Goal: Task Accomplishment & Management: Use online tool/utility

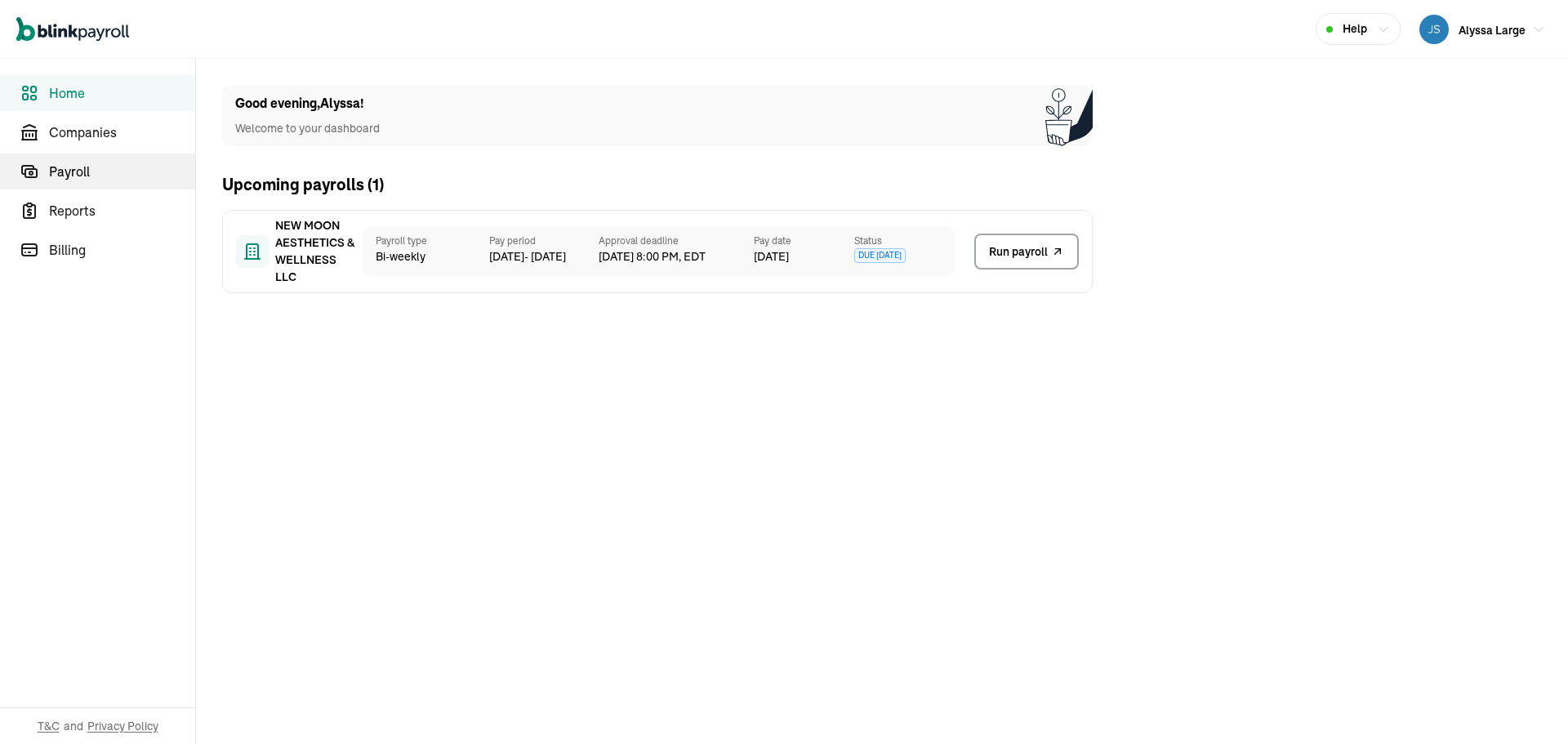
click at [84, 171] on span "Payroll" at bounding box center [122, 172] width 146 height 20
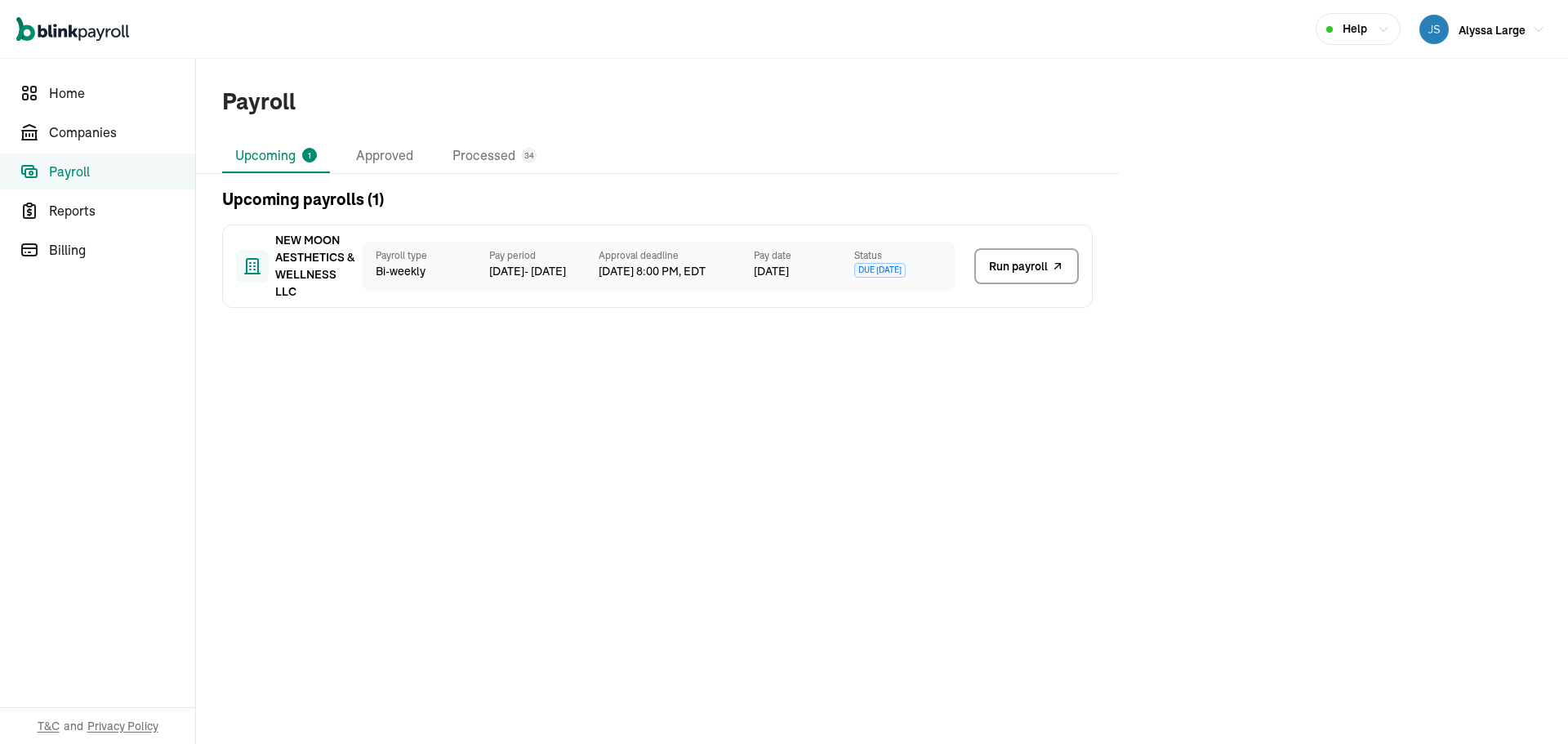
click at [895, 272] on span "Due in 11 days" at bounding box center [880, 270] width 52 height 15
click at [74, 143] on link "Companies" at bounding box center [97, 133] width 195 height 36
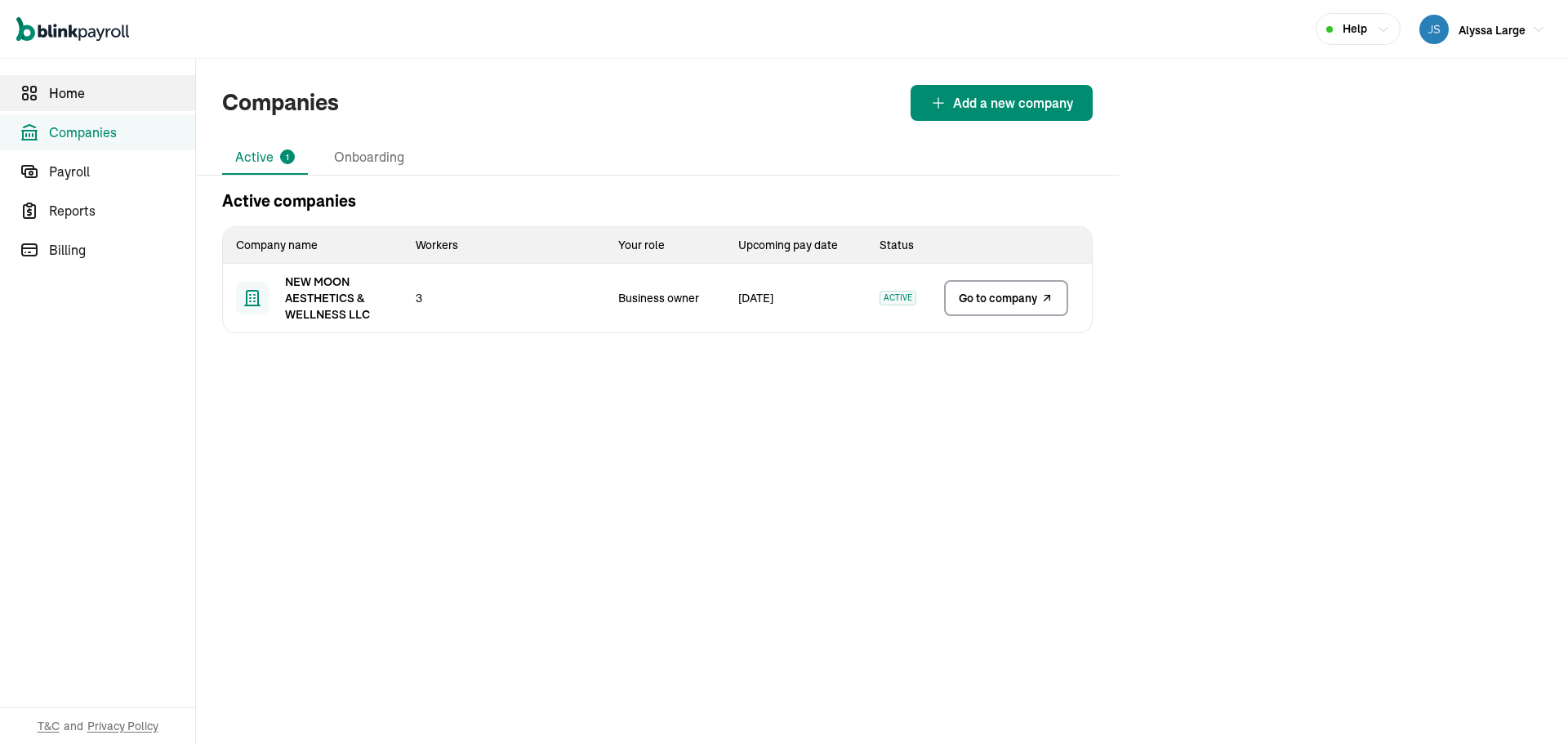
click at [75, 99] on span "Home" at bounding box center [122, 94] width 146 height 20
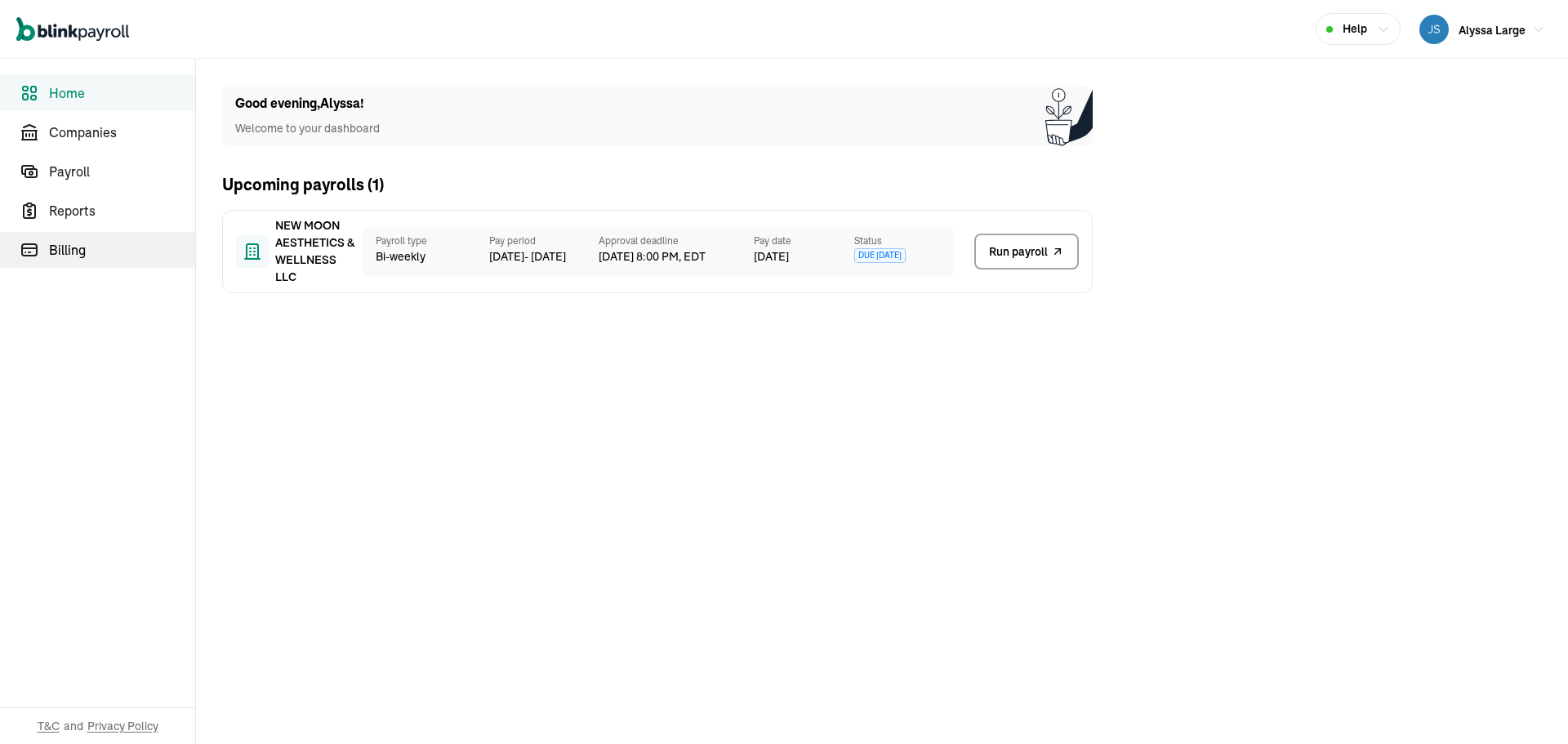
click at [92, 242] on span "Billing" at bounding box center [122, 250] width 146 height 20
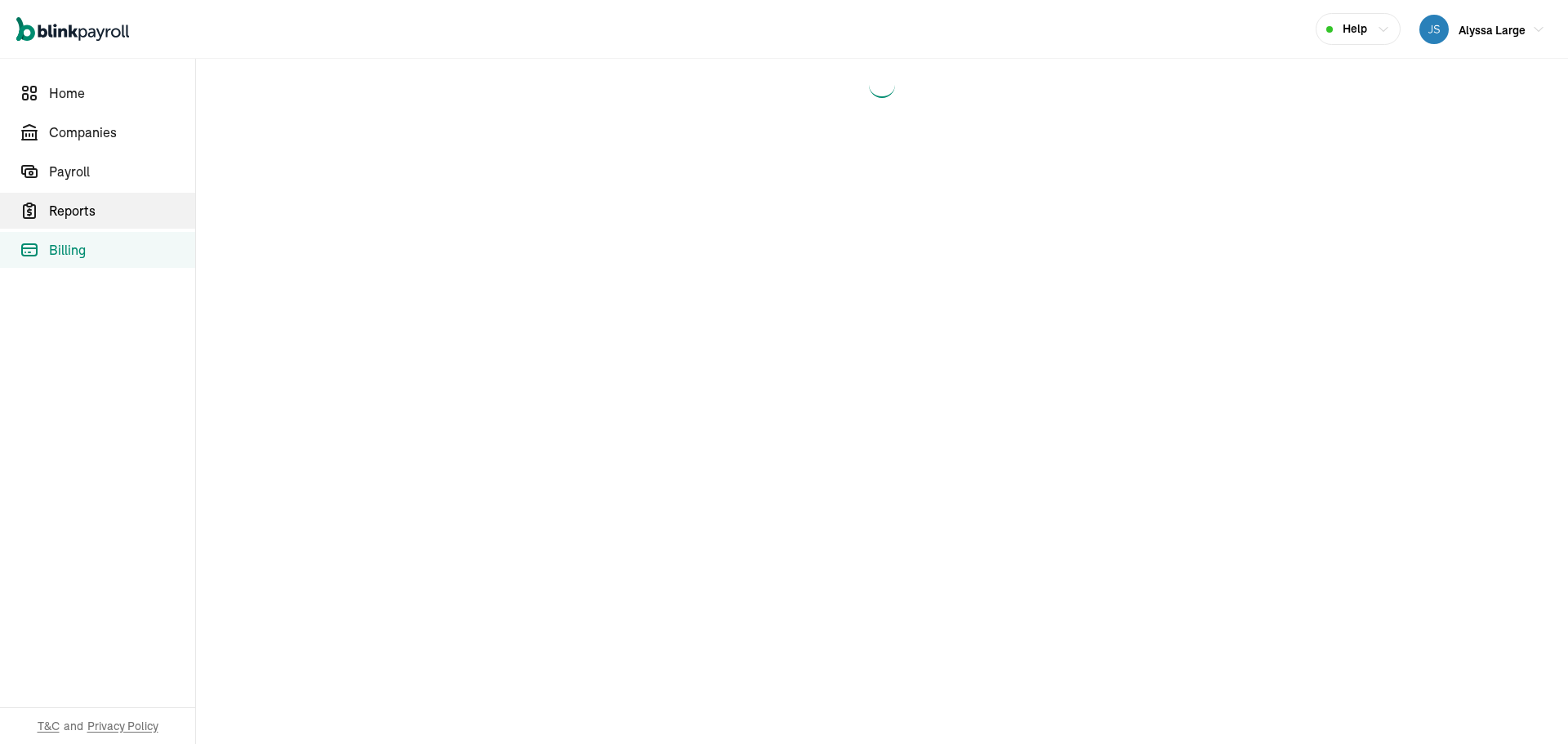
click at [92, 222] on link "Reports" at bounding box center [97, 211] width 195 height 36
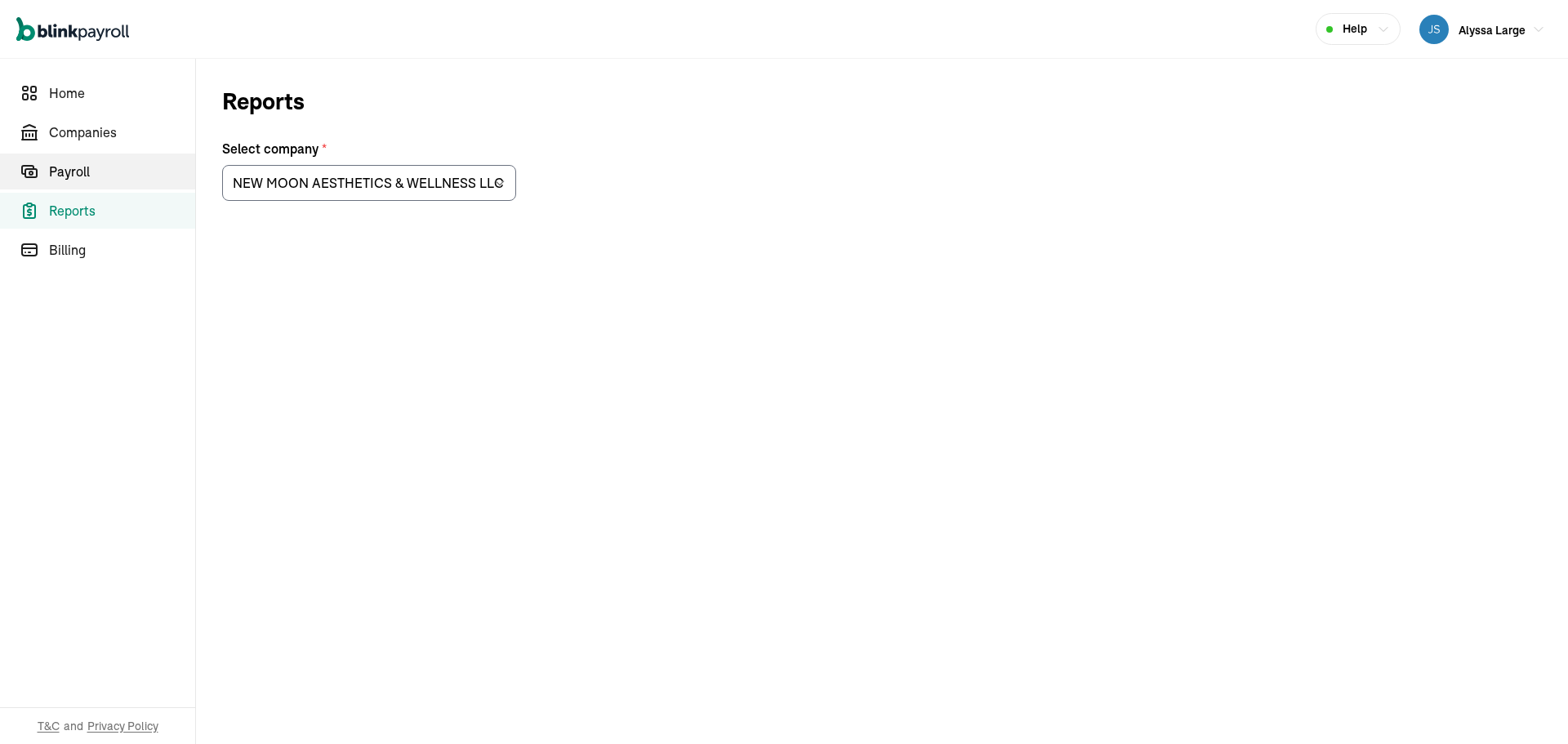
click at [56, 171] on span "Payroll" at bounding box center [122, 172] width 146 height 20
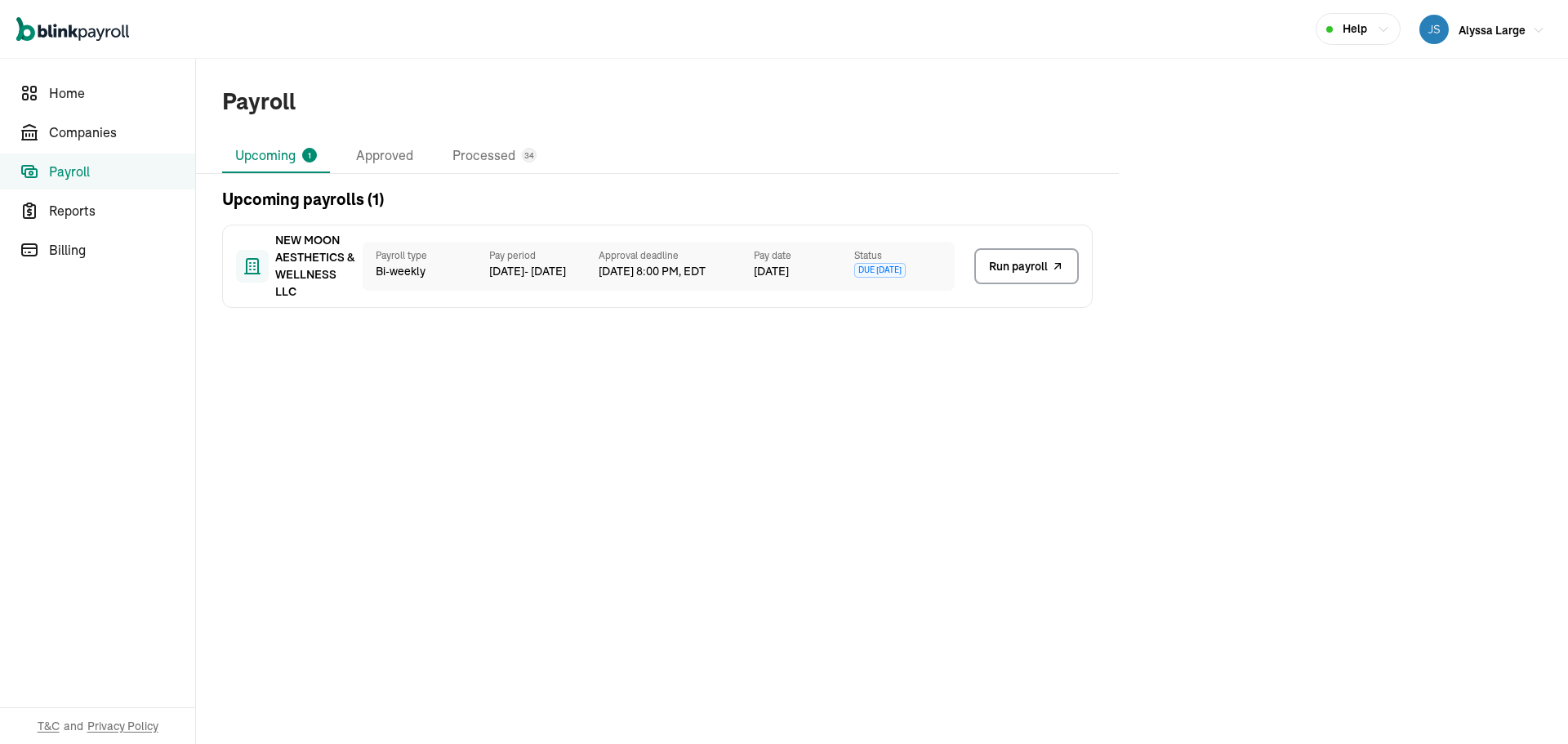
click at [1496, 36] on span "Alyssa Large" at bounding box center [1493, 30] width 67 height 15
click at [76, 96] on span "Home" at bounding box center [122, 94] width 146 height 20
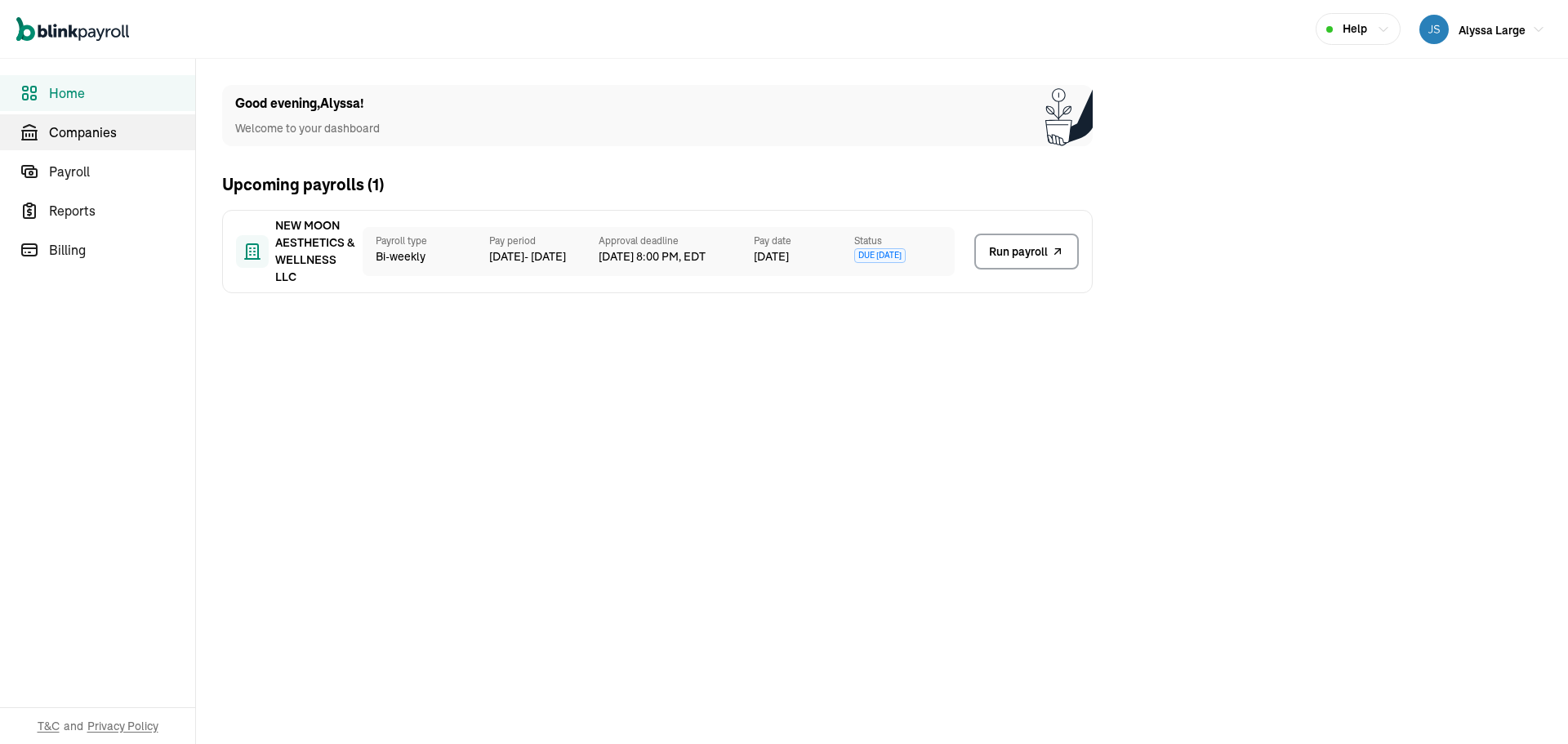
click at [85, 130] on span "Companies" at bounding box center [122, 133] width 146 height 20
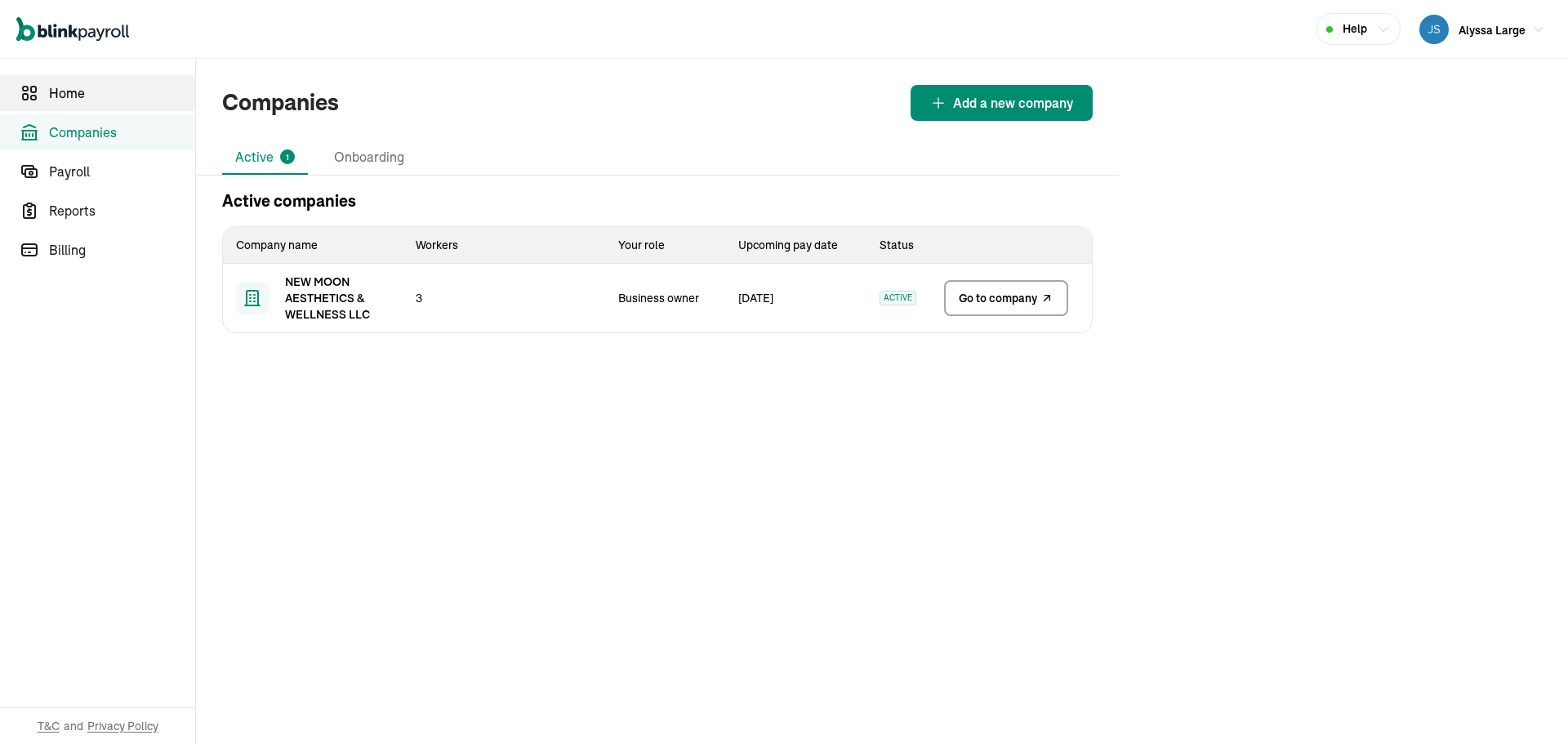
click at [114, 96] on span "Home" at bounding box center [122, 94] width 146 height 20
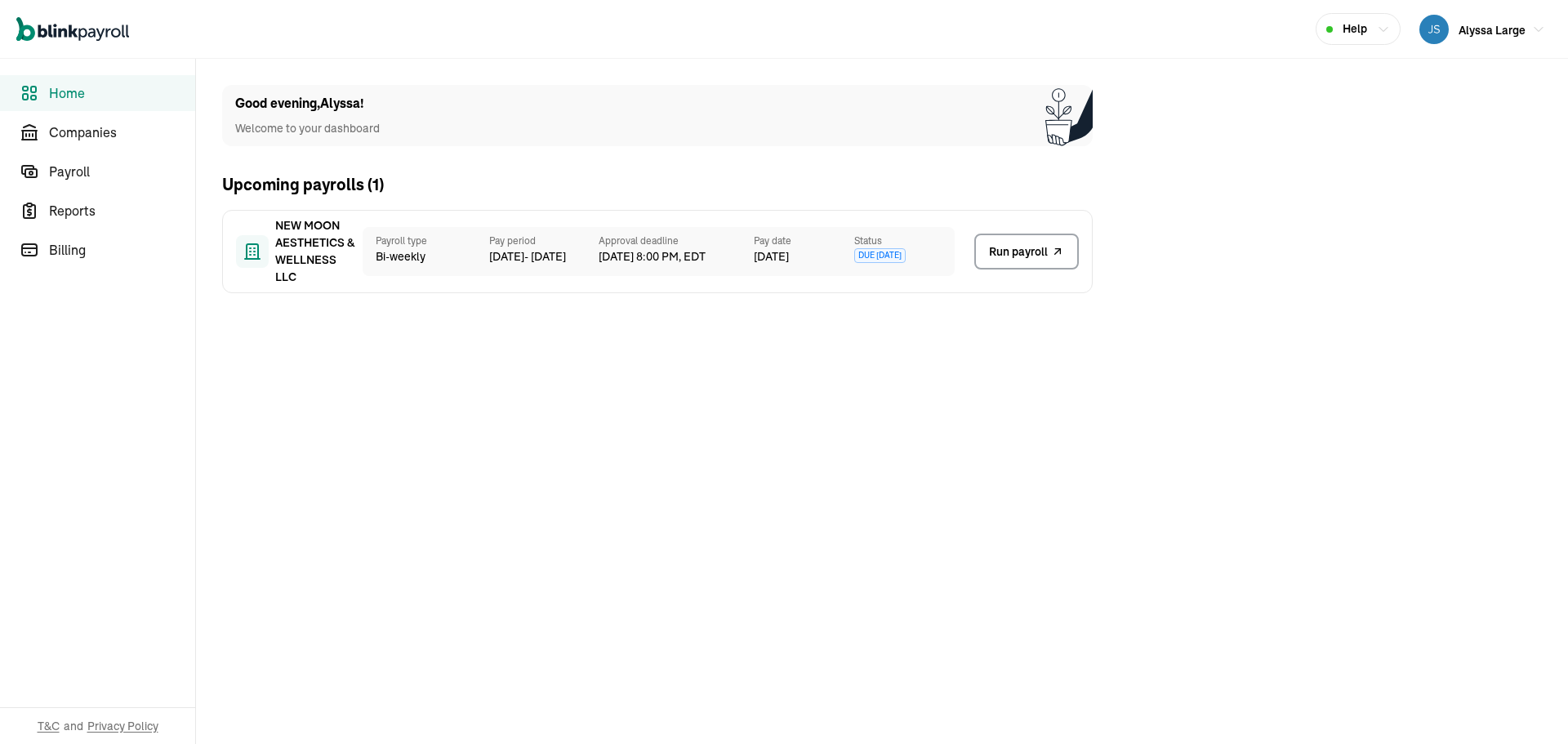
click at [317, 120] on p "Welcome to your dashboard" at bounding box center [307, 128] width 145 height 17
click at [131, 129] on span "Companies" at bounding box center [122, 133] width 146 height 20
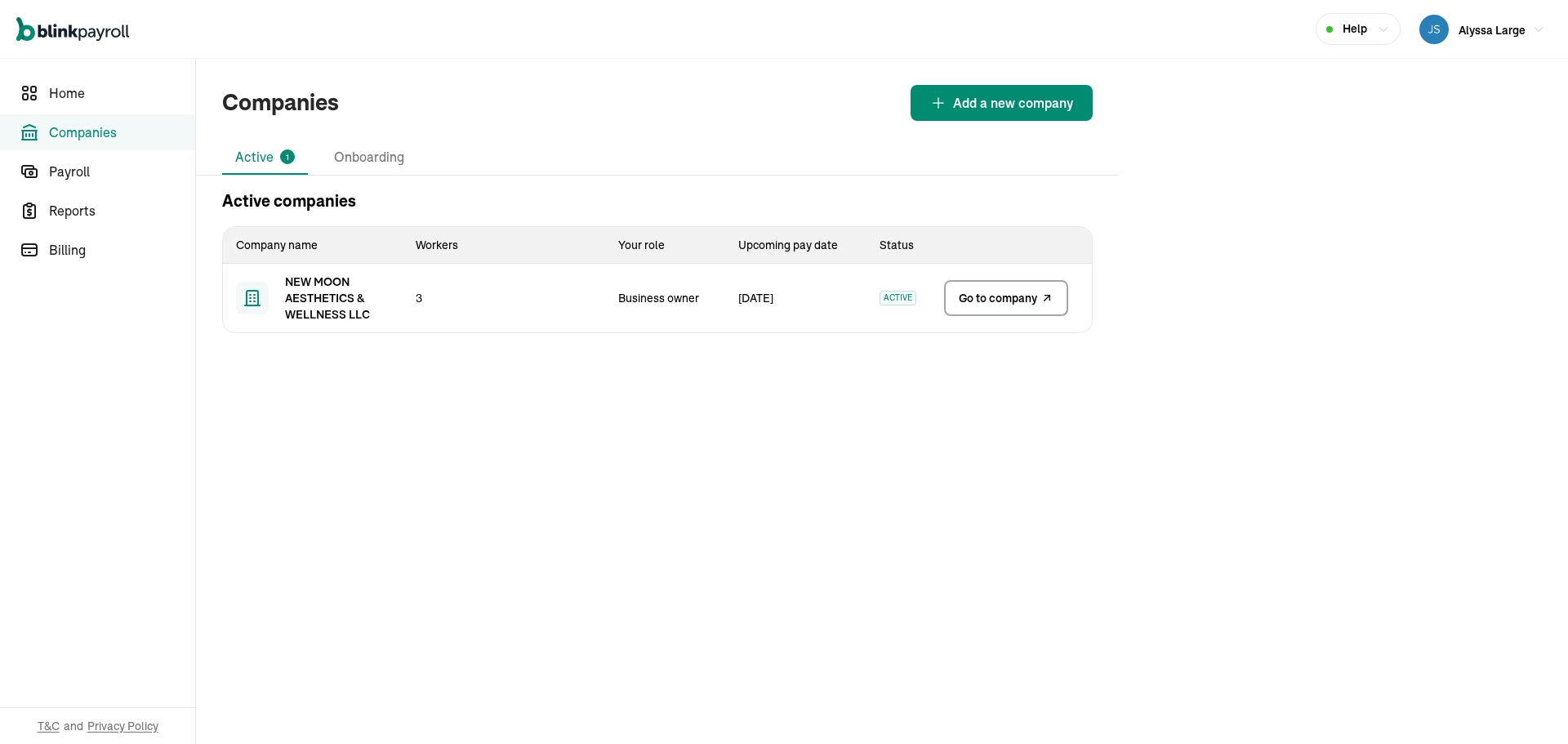
click at [400, 326] on td "NEW MOON AESTHETICS & WELLNESS LLC" at bounding box center [313, 297] width 180 height 68
click at [385, 152] on li "Onboarding" at bounding box center [369, 158] width 96 height 35
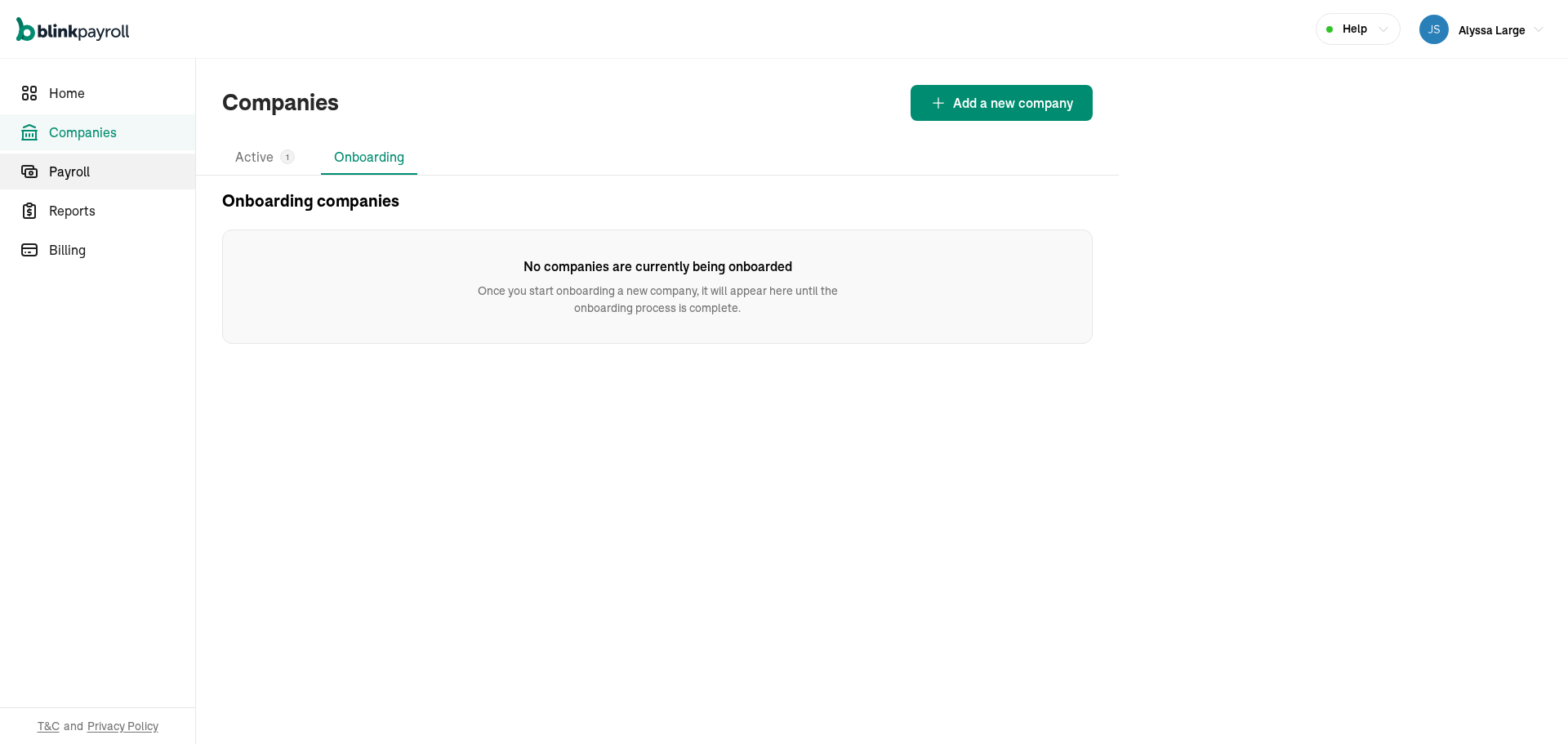
click at [90, 181] on link "Payroll" at bounding box center [97, 172] width 195 height 36
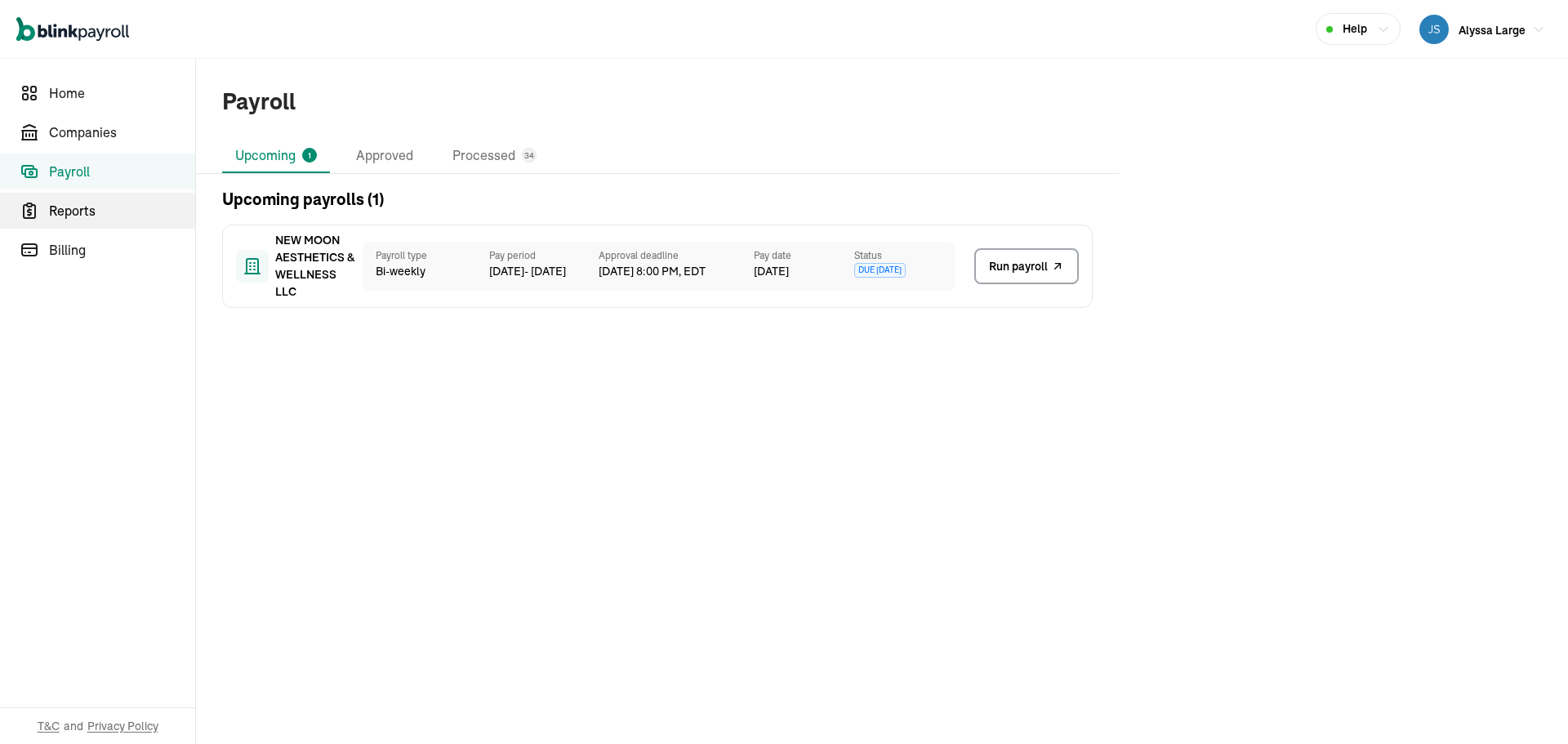
click at [92, 206] on span "Reports" at bounding box center [122, 211] width 146 height 20
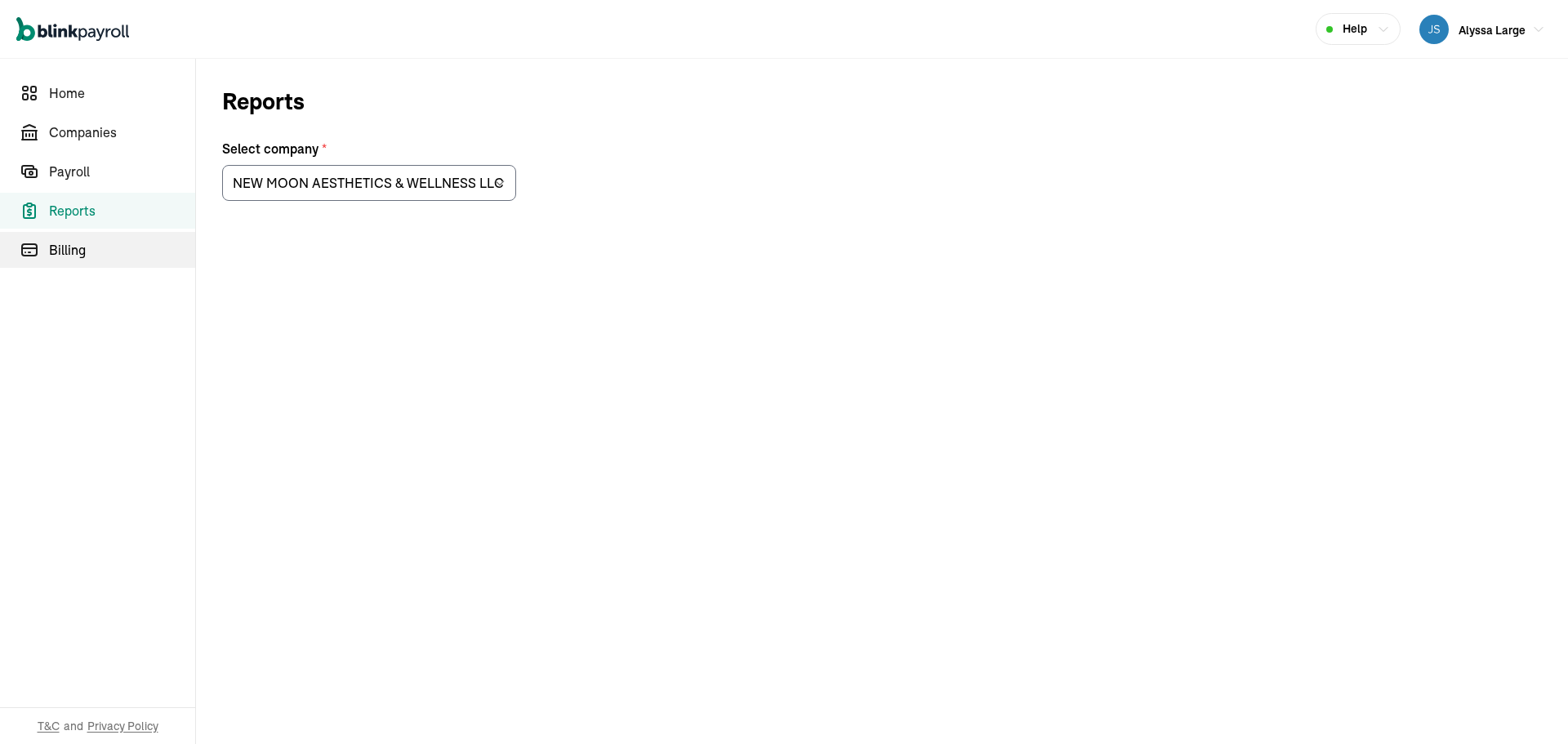
click at [104, 254] on span "Billing" at bounding box center [122, 250] width 146 height 20
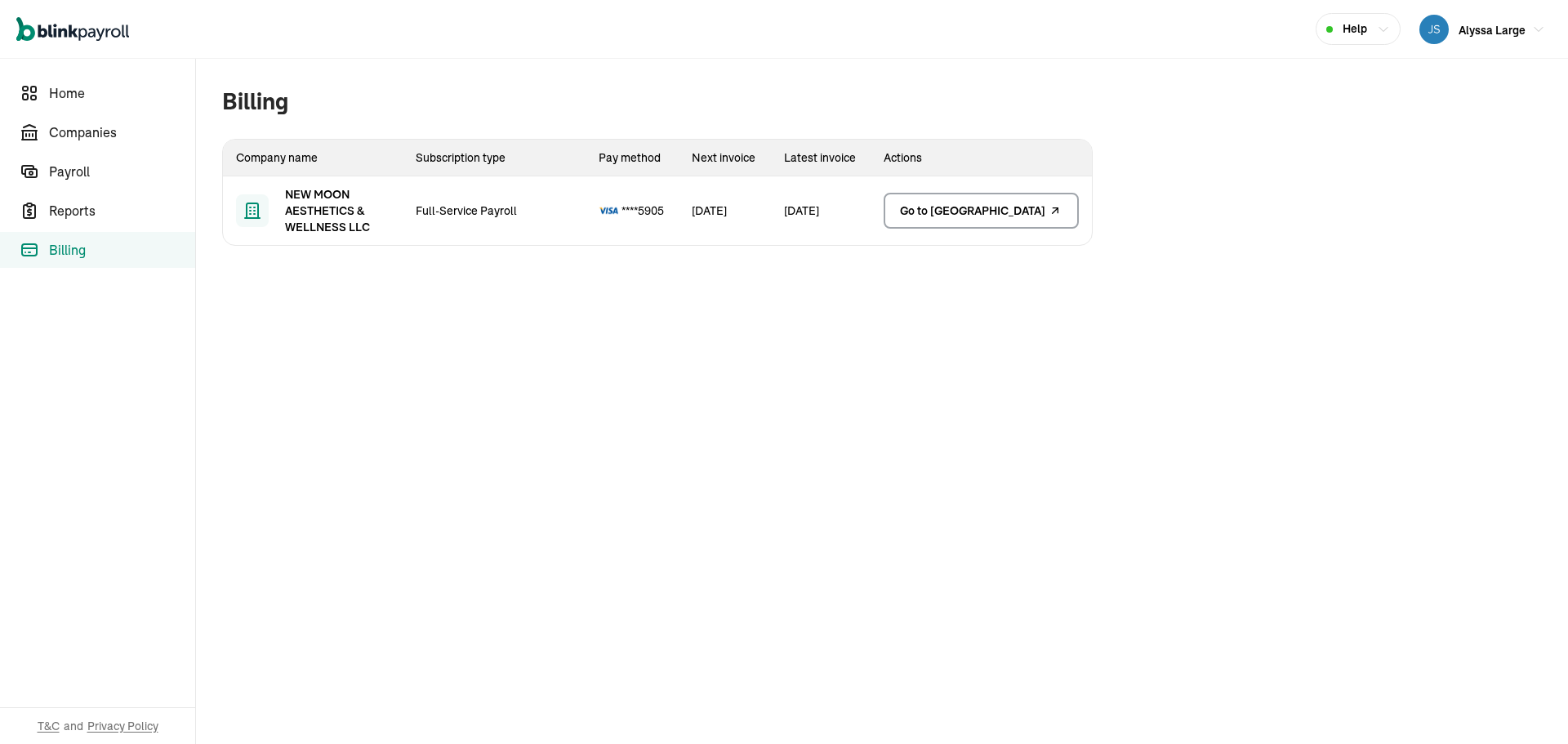
click at [68, 37] on icon "Global" at bounding box center [73, 29] width 113 height 25
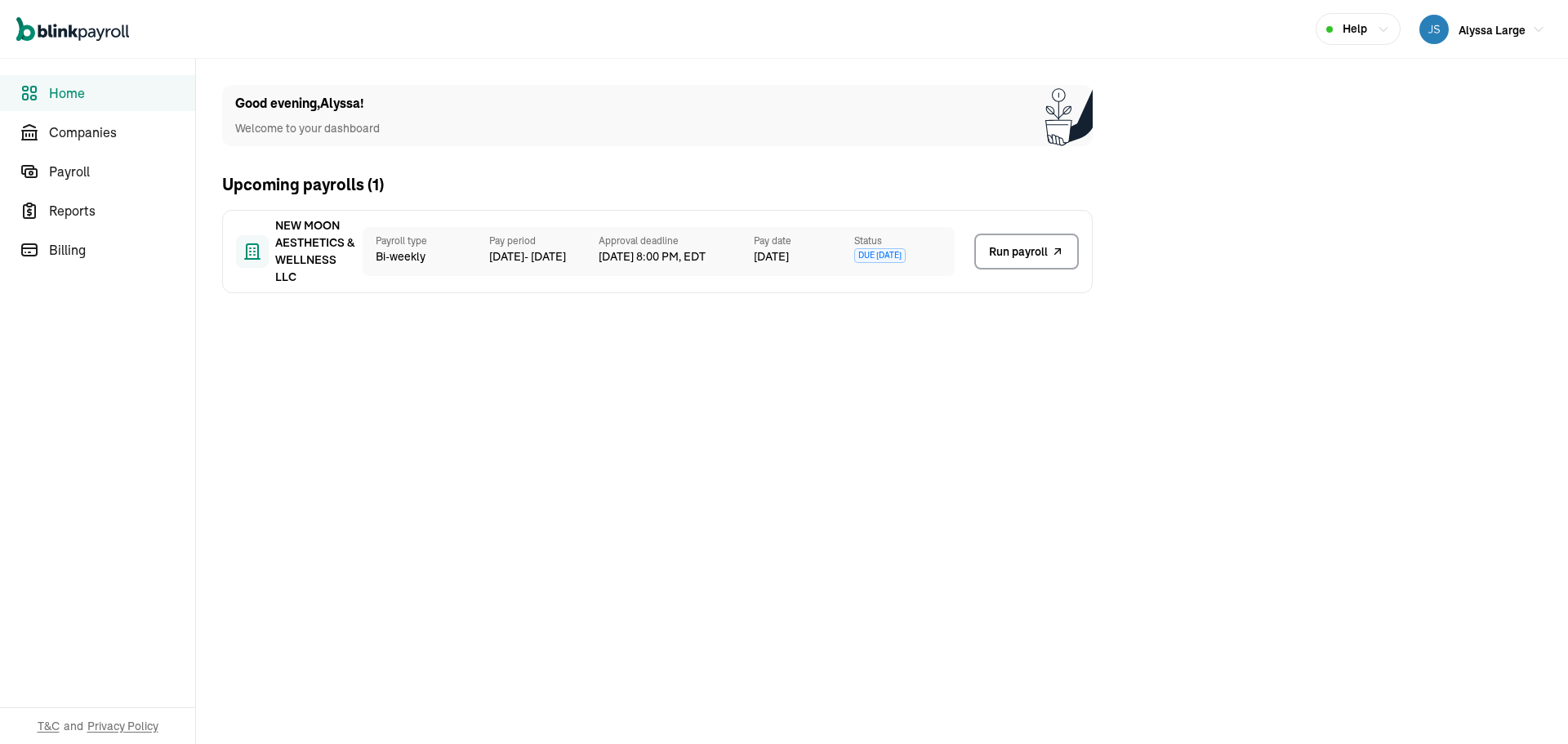
click at [68, 38] on icon "Global" at bounding box center [73, 29] width 113 height 25
click at [334, 278] on span "NEW MOON AESTHETICS & WELLNESS LLC" at bounding box center [316, 251] width 82 height 68
click at [319, 260] on span "NEW MOON AESTHETICS & WELLNESS LLC" at bounding box center [316, 251] width 82 height 68
click at [1034, 237] on link "Run payroll" at bounding box center [1026, 252] width 105 height 36
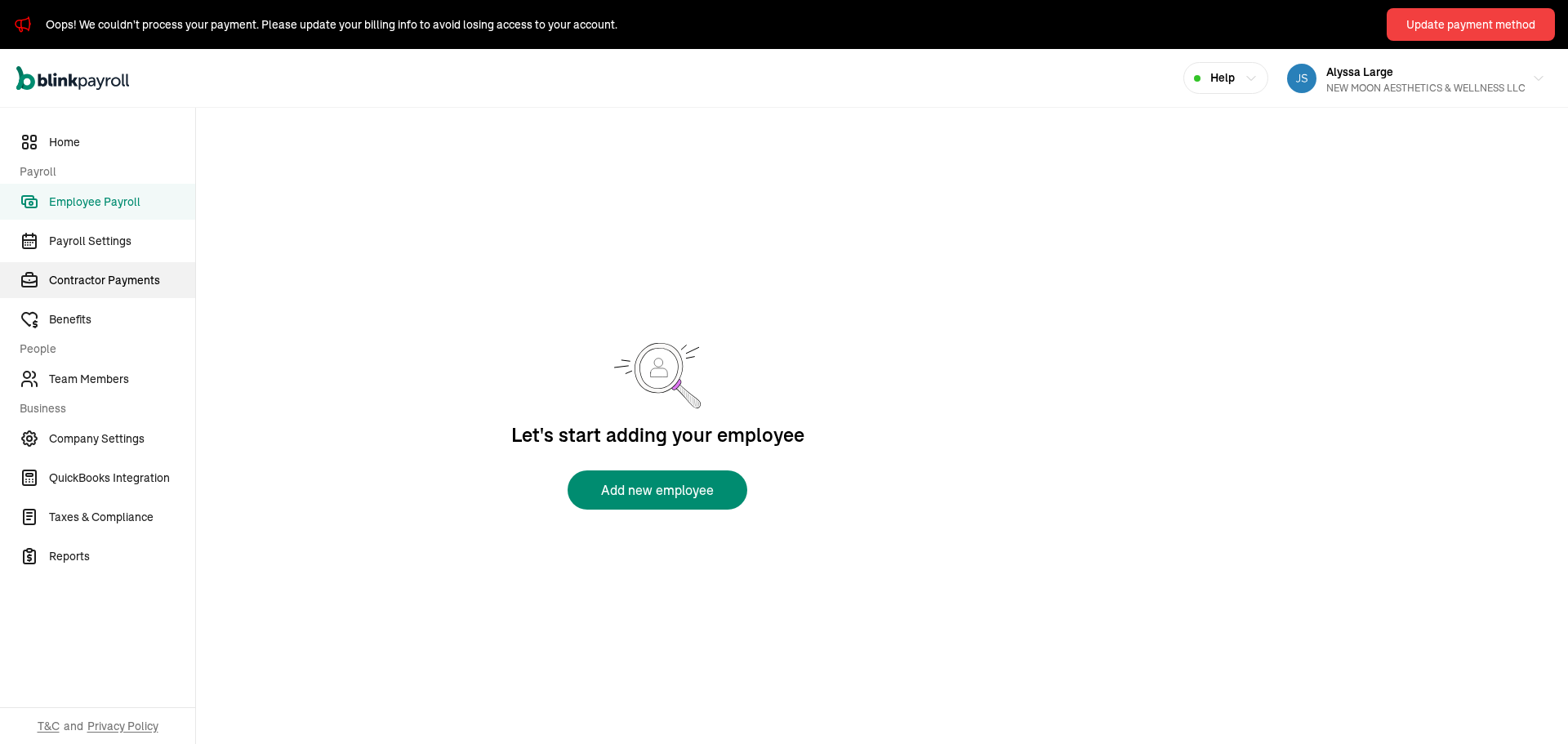
click at [101, 270] on link "Contractor Payments" at bounding box center [97, 280] width 195 height 36
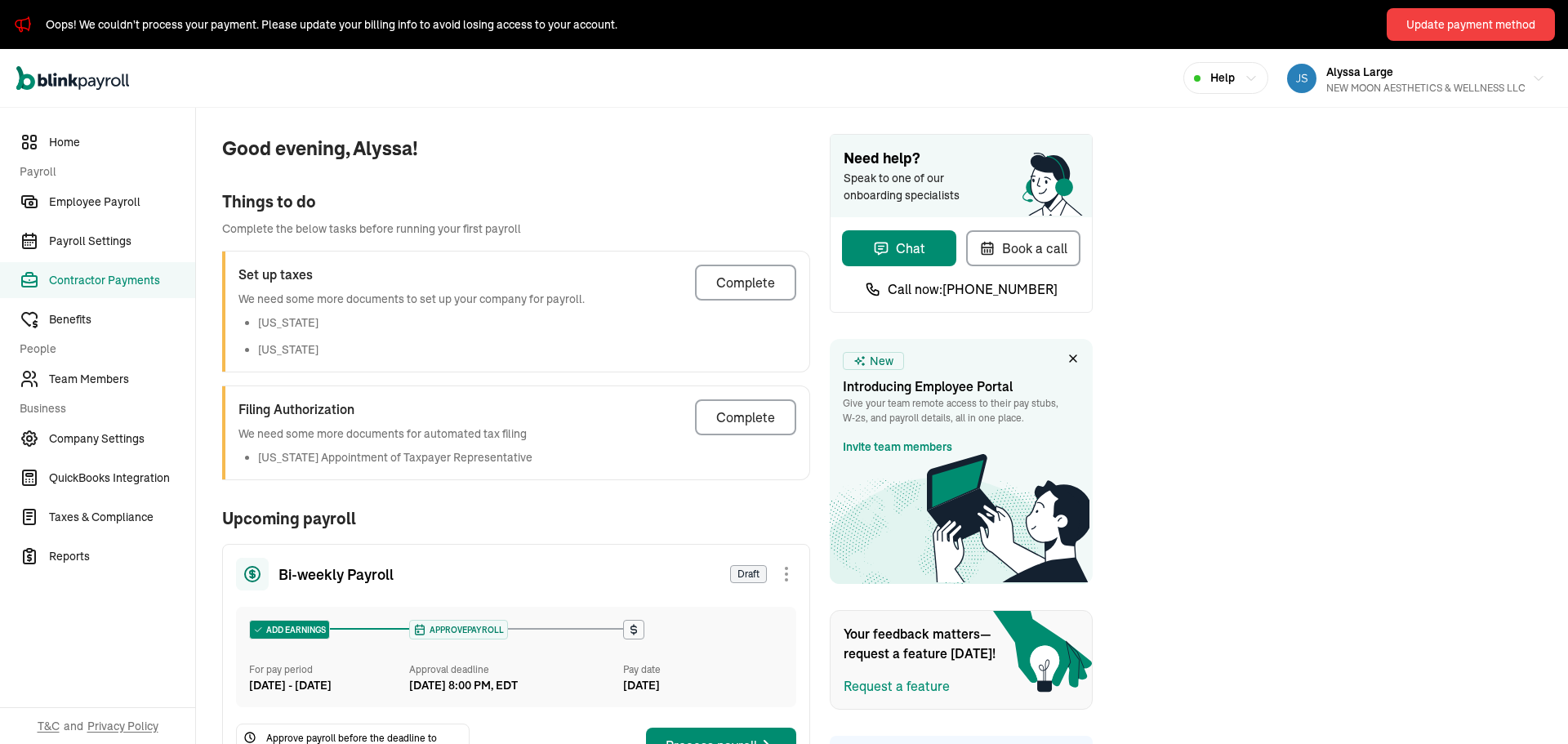
select select "direct_deposit"
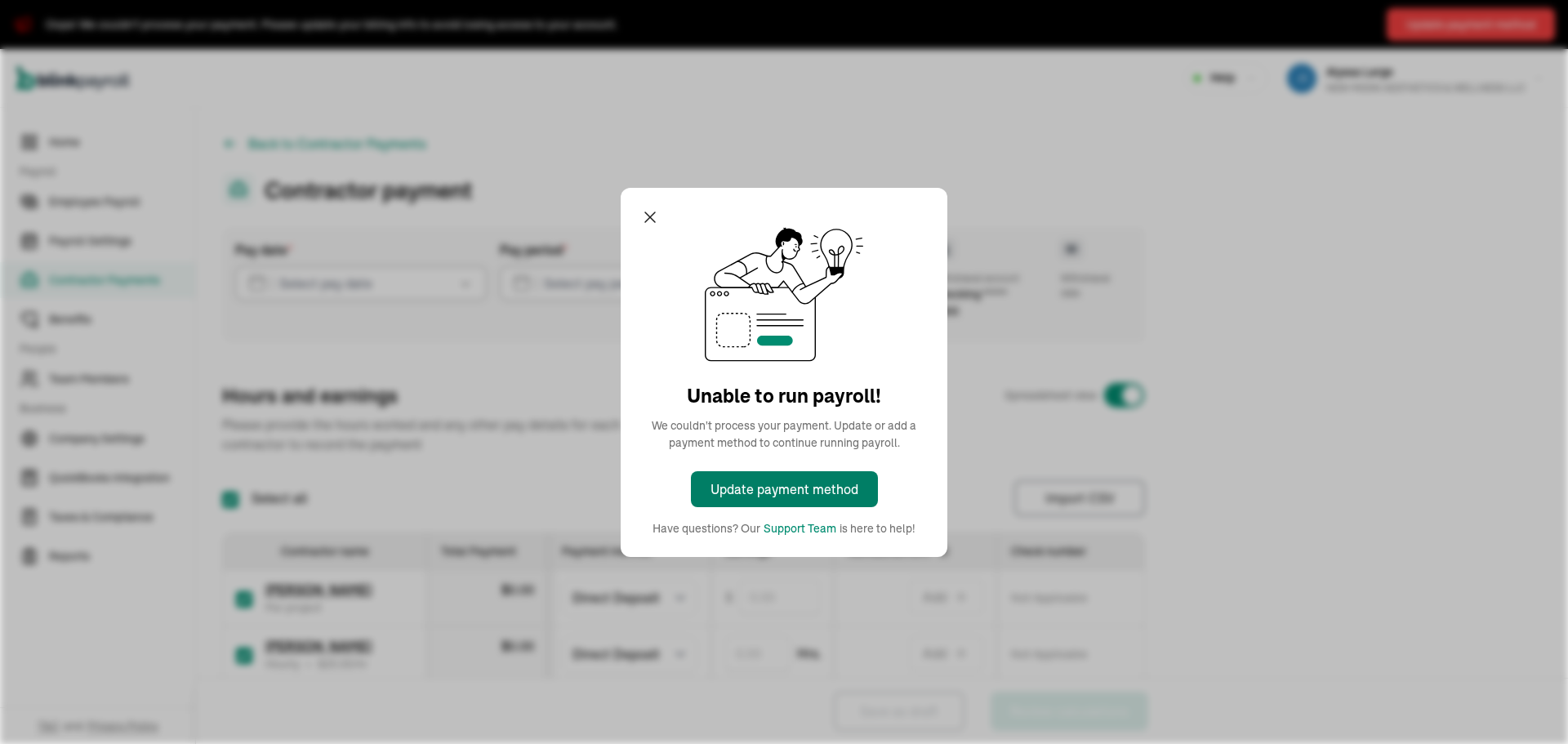
click at [752, 489] on div "Update payment method" at bounding box center [784, 489] width 148 height 20
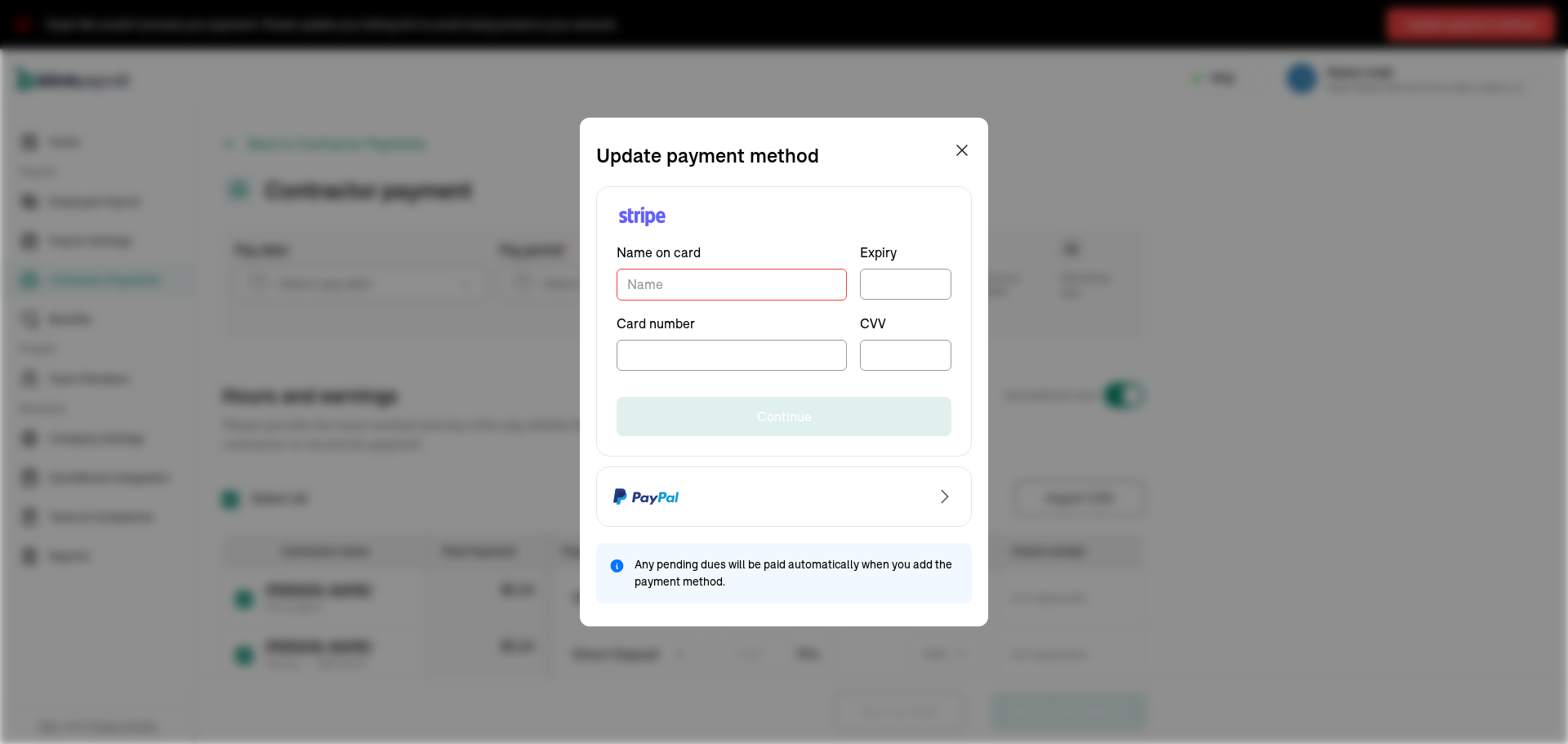
click at [680, 288] on input "TextInput" at bounding box center [731, 285] width 230 height 32
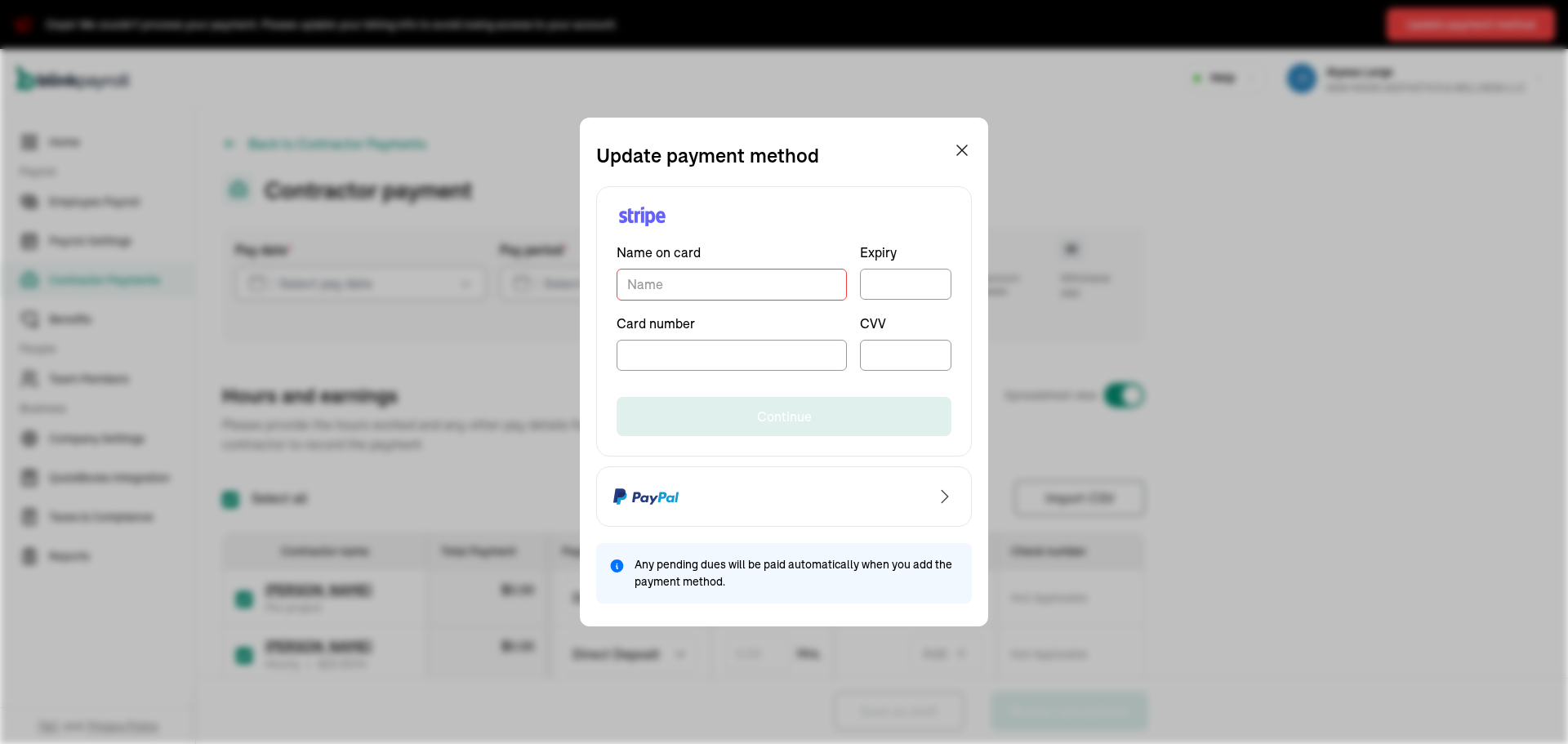
click at [1461, 550] on div "Update payment method Name on card Expiry Card number CVV Continue Any pending …" at bounding box center [784, 372] width 1568 height 744
click at [1439, 471] on div "Update payment method Name on card Expiry Card number CVV Continue Any pending …" at bounding box center [784, 372] width 1568 height 744
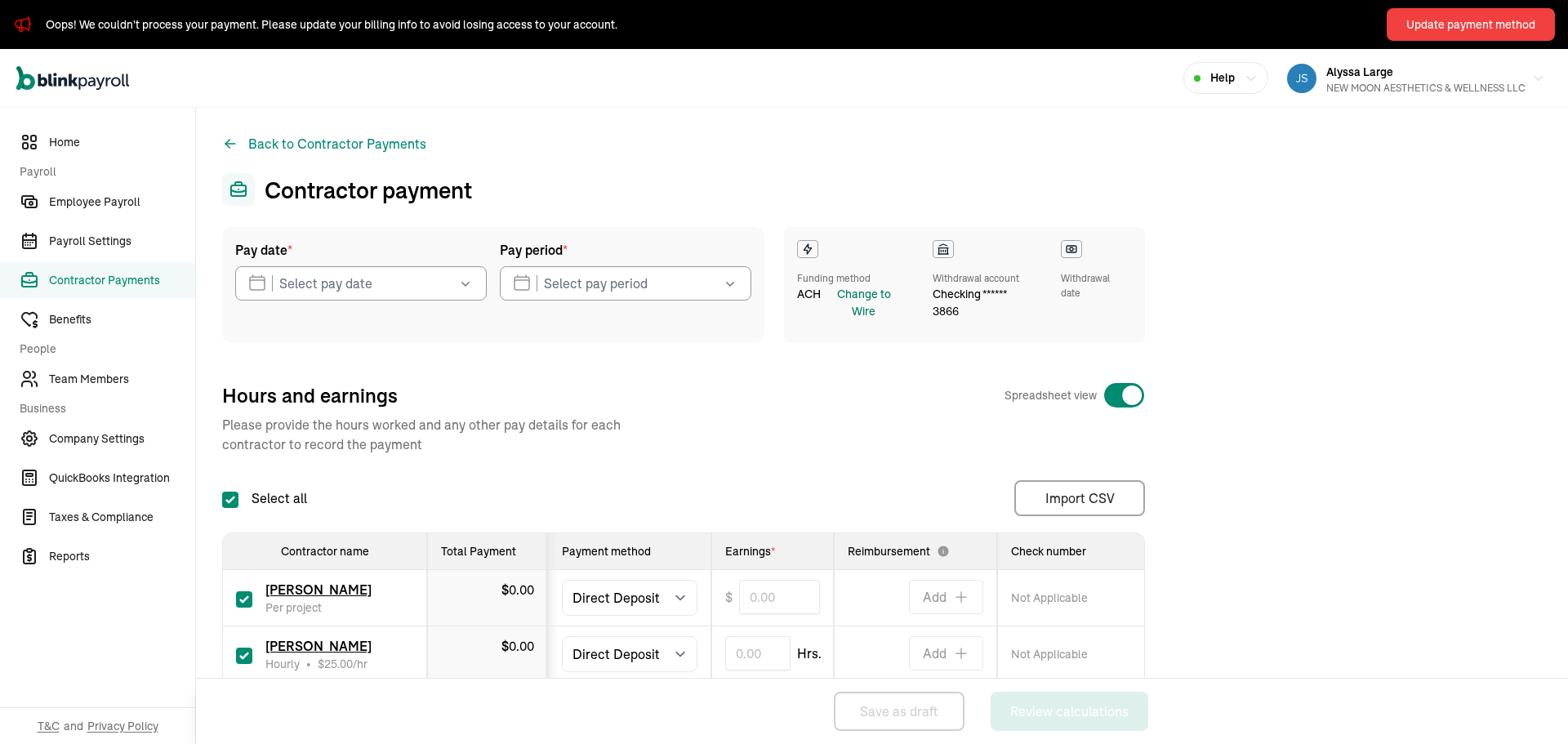
click at [870, 308] on div "Change to Wire" at bounding box center [864, 303] width 79 height 35
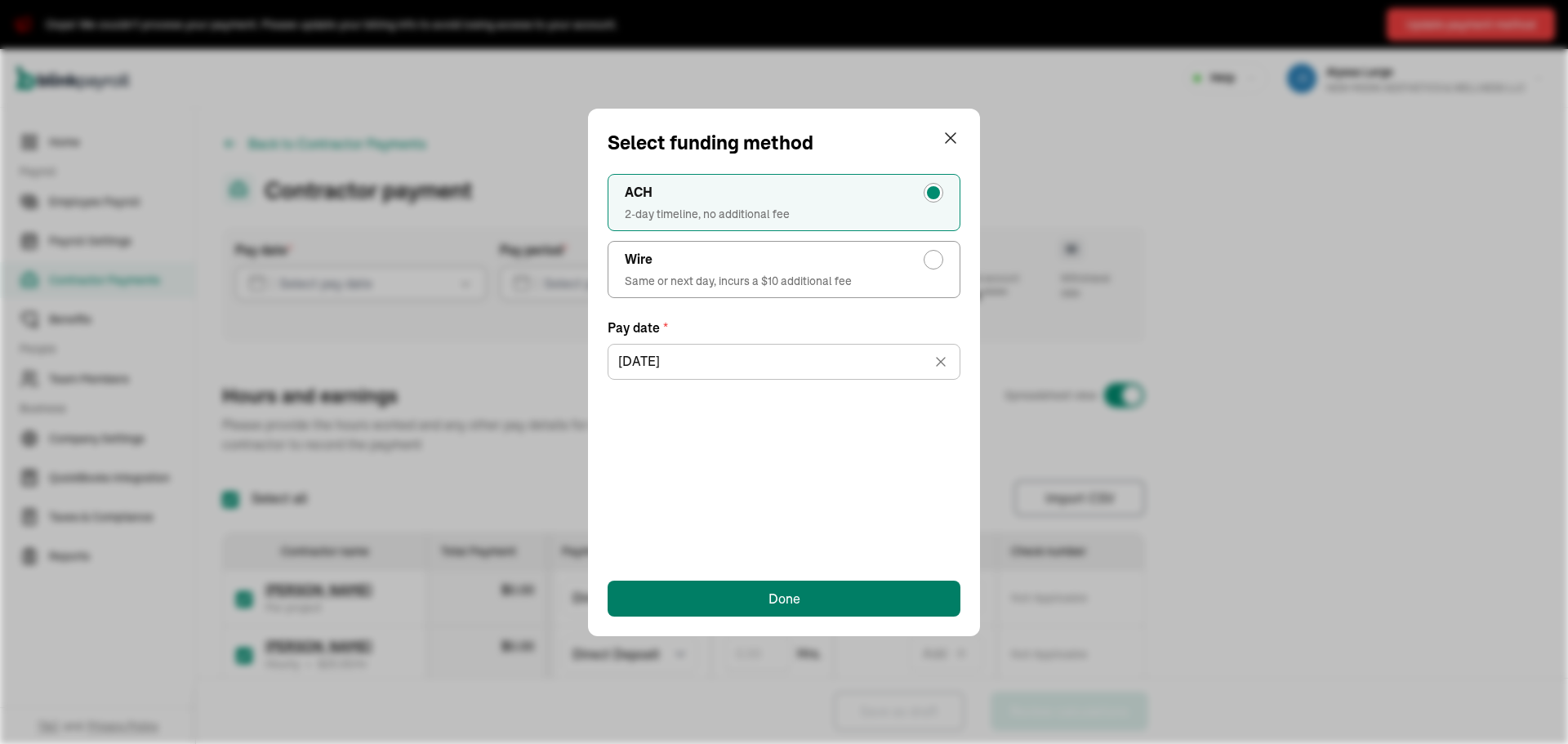
click at [814, 590] on button "Done" at bounding box center [784, 599] width 353 height 36
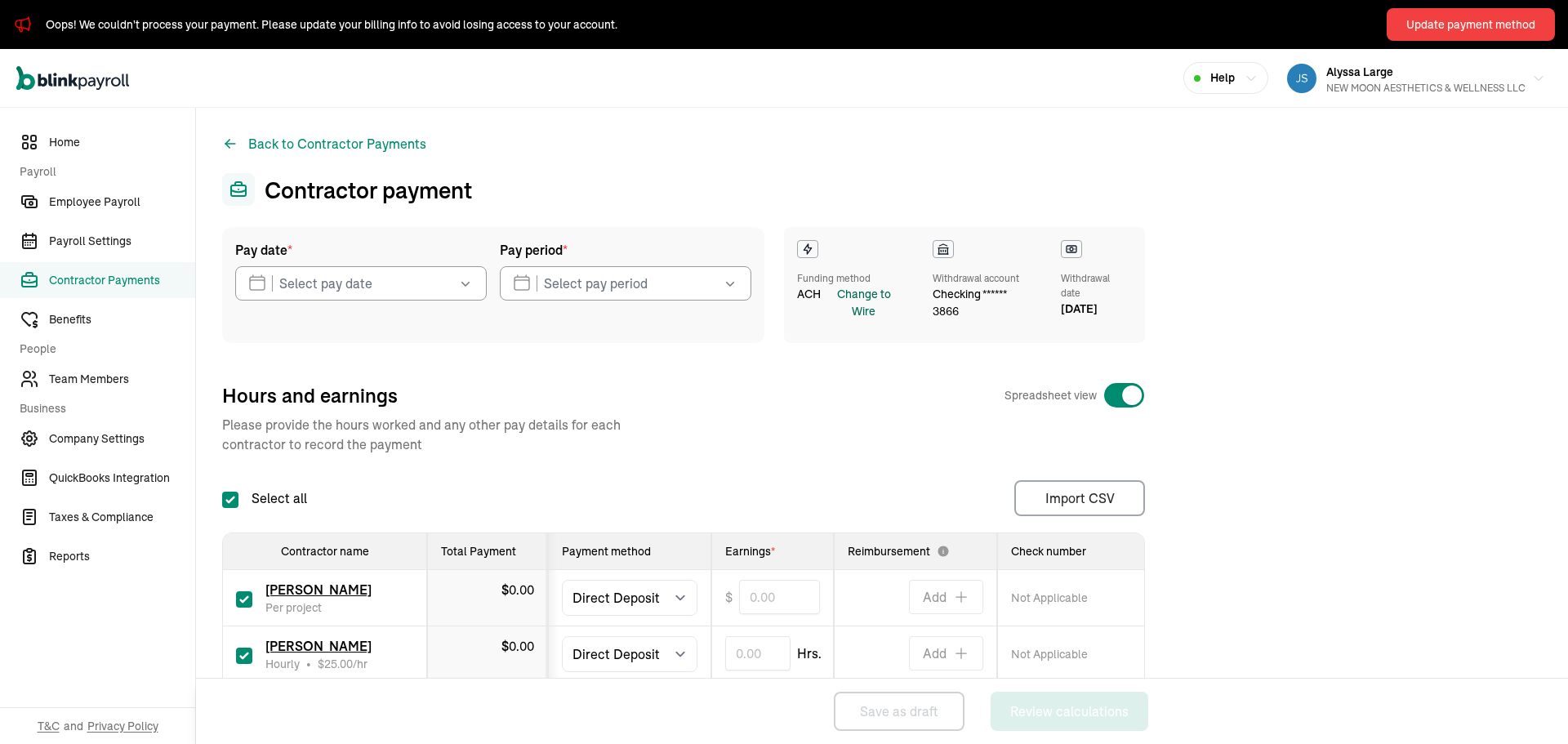
type input "[DATE]"
click at [864, 316] on div "Change to Wire" at bounding box center [864, 303] width 79 height 35
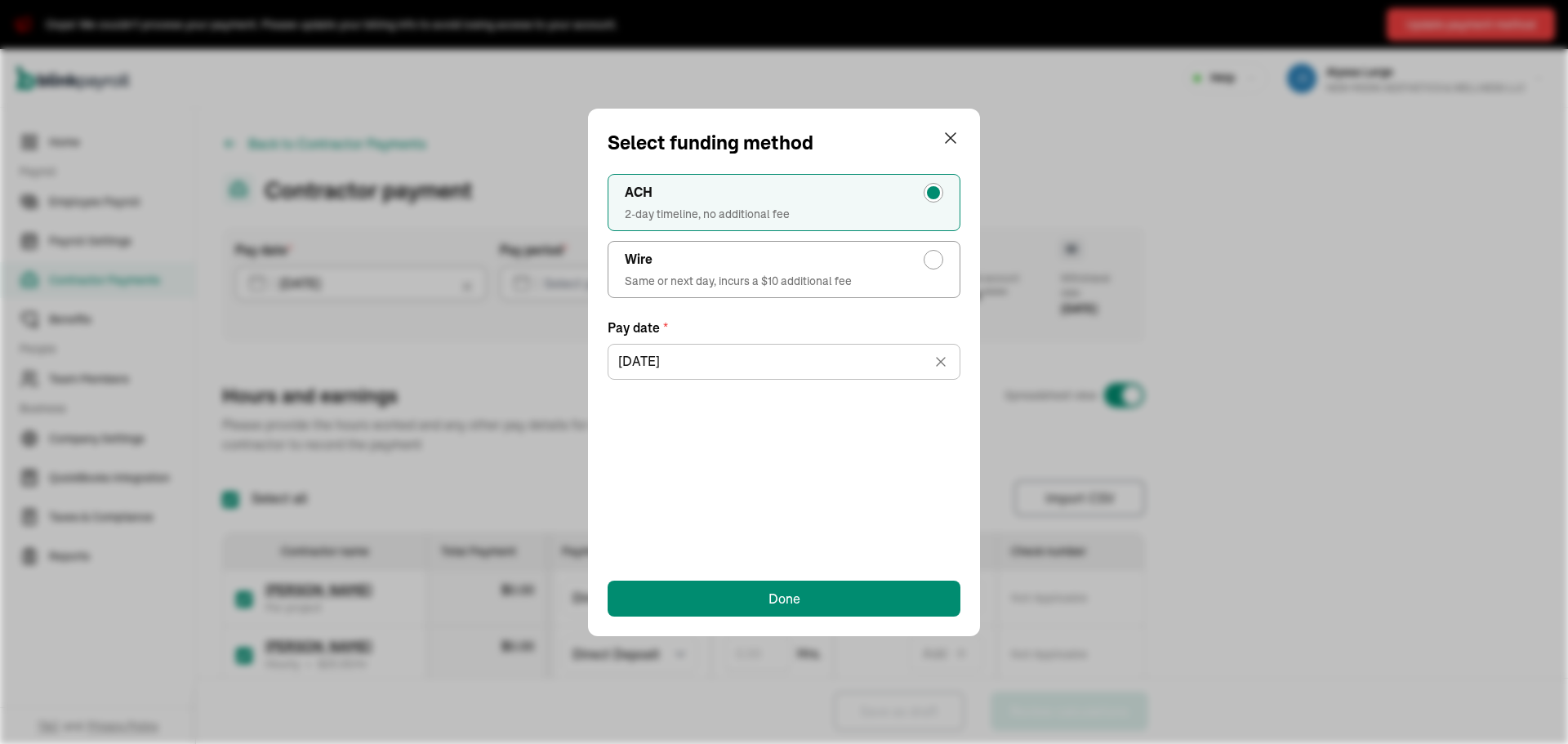
click at [770, 206] on span "2-day timeline, no additional fee" at bounding box center [784, 214] width 318 height 16
click at [931, 196] on input "ACH 2-day timeline, no additional fee" at bounding box center [937, 188] width 13 height 13
click at [743, 352] on input "[DATE]" at bounding box center [784, 362] width 353 height 36
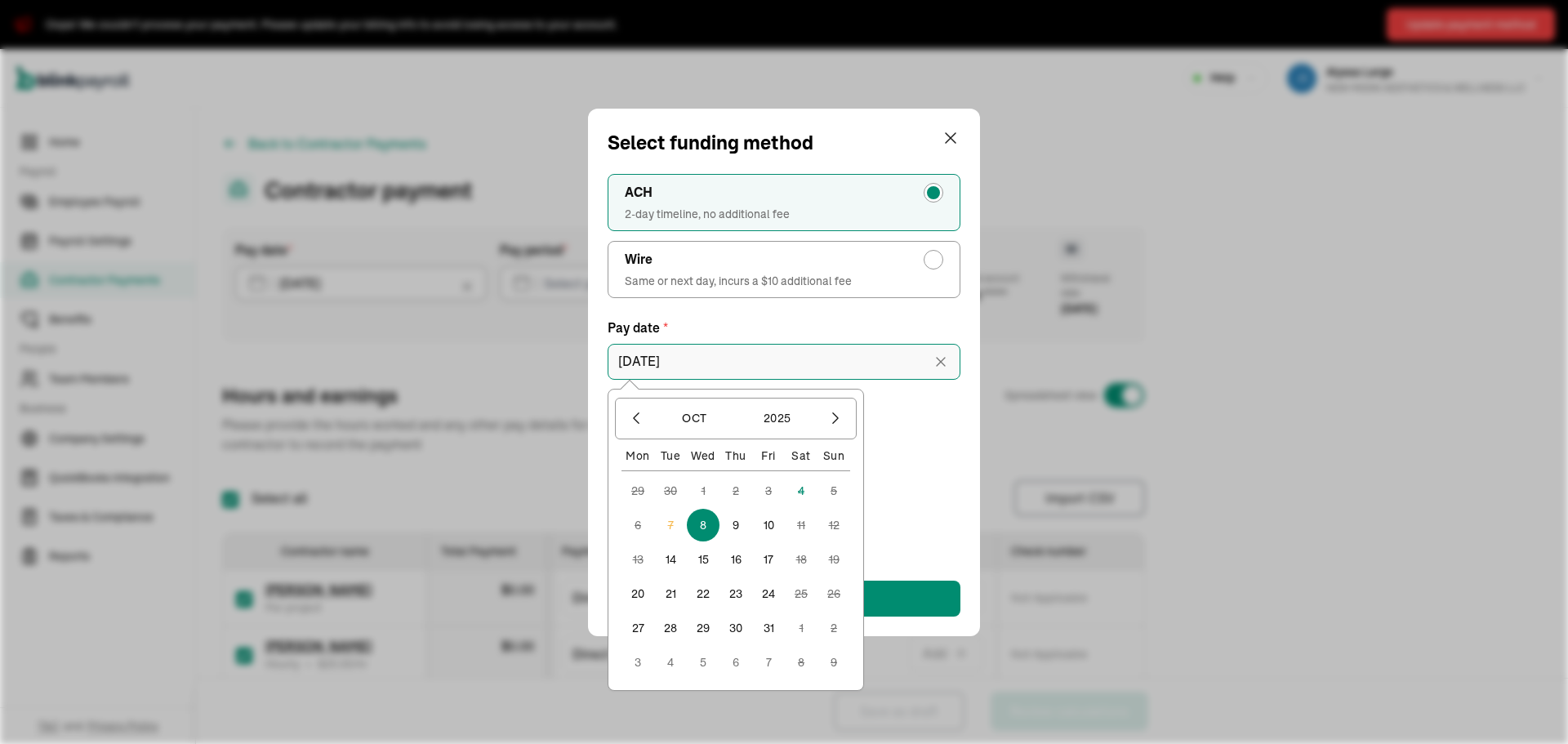
drag, startPoint x: 794, startPoint y: 343, endPoint x: 811, endPoint y: 357, distance: 22.0
click at [794, 342] on div "[DATE]" at bounding box center [784, 358] width 353 height 43
click at [934, 596] on button "Done" at bounding box center [784, 599] width 353 height 36
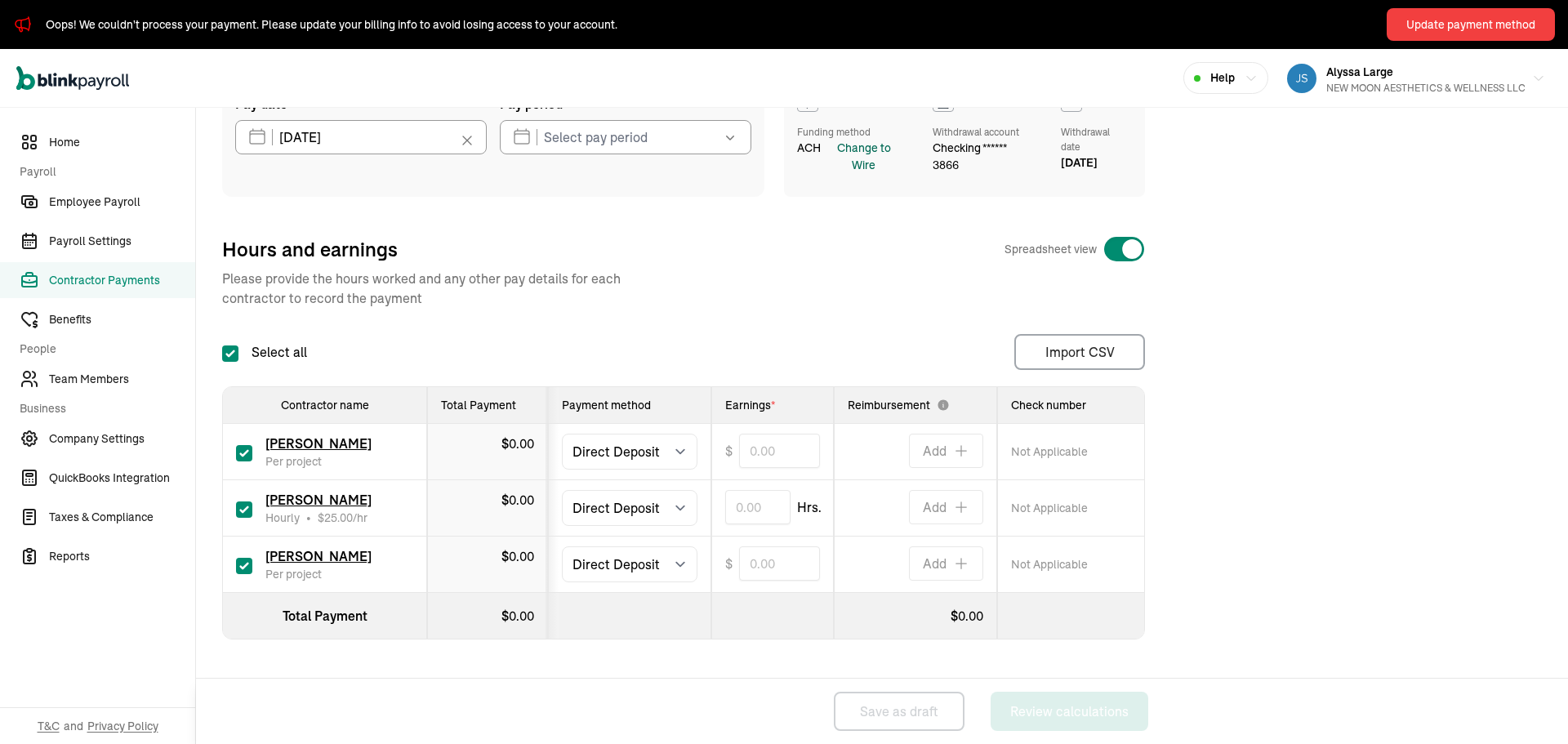
click at [231, 354] on input "Select all" at bounding box center [230, 354] width 16 height 16
checkbox input "false"
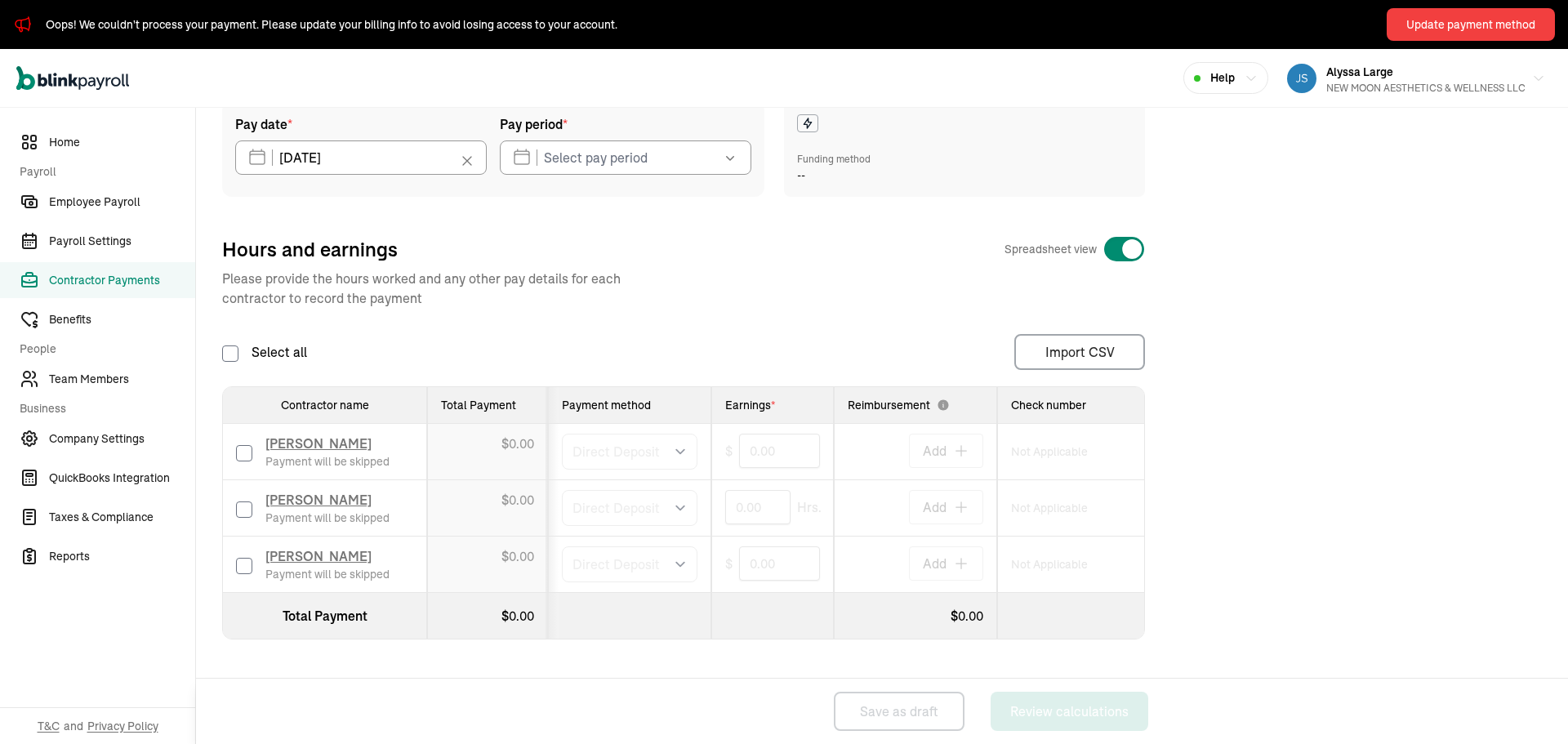
drag, startPoint x: 251, startPoint y: 446, endPoint x: 428, endPoint y: 468, distance: 178.4
click at [252, 446] on label at bounding box center [245, 452] width 16 height 20
click at [252, 446] on input "checkbox" at bounding box center [245, 454] width 16 height 16
checkbox input "true"
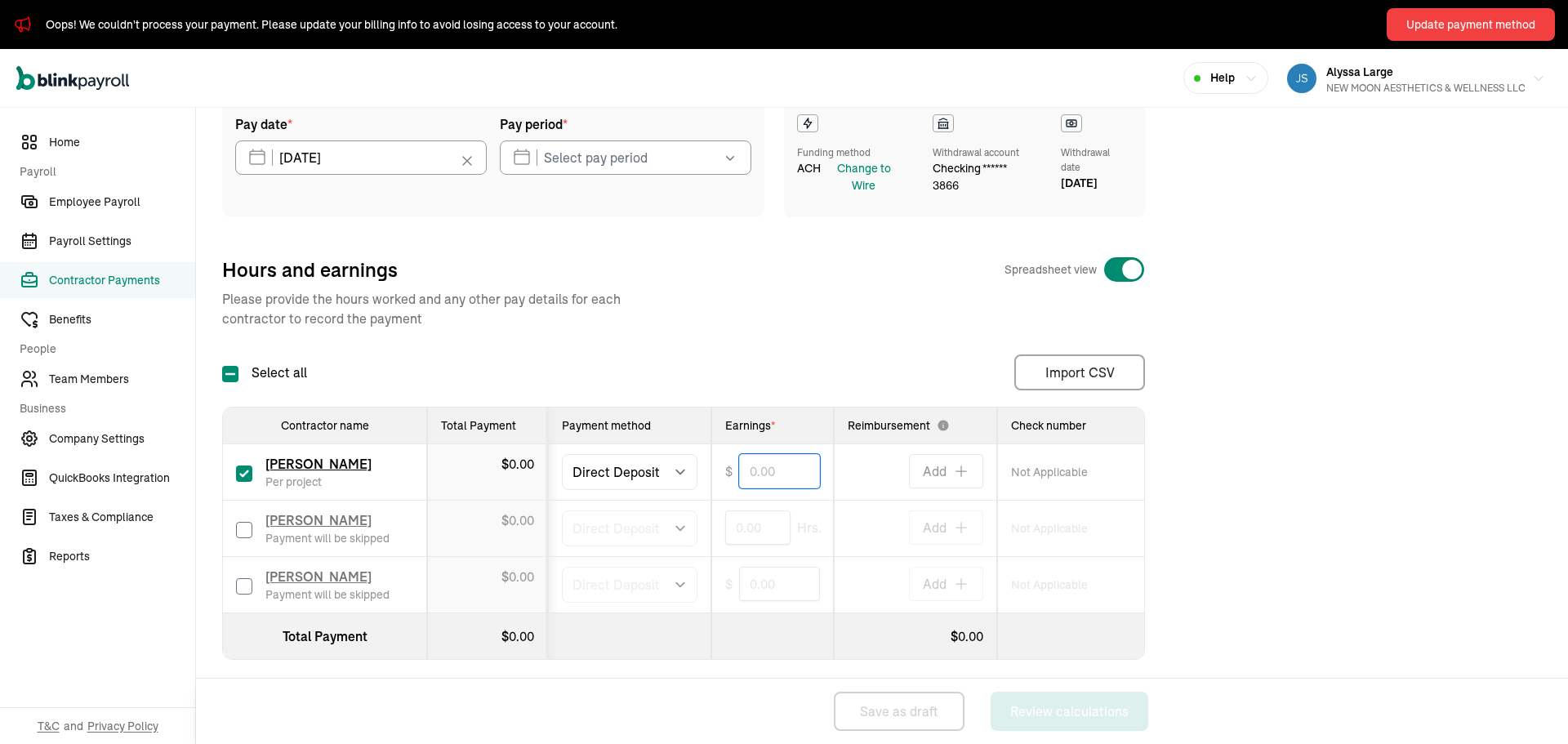
click at [745, 471] on input "text" at bounding box center [779, 472] width 81 height 35
type input "100.00"
click at [799, 670] on div "Pay date * [DATE] [DATE] Mon Tue Wed Thu Fri Sat Sun 29 30 1 2 3 4 5 6 7 8 9 10…" at bounding box center [882, 387] width 1320 height 572
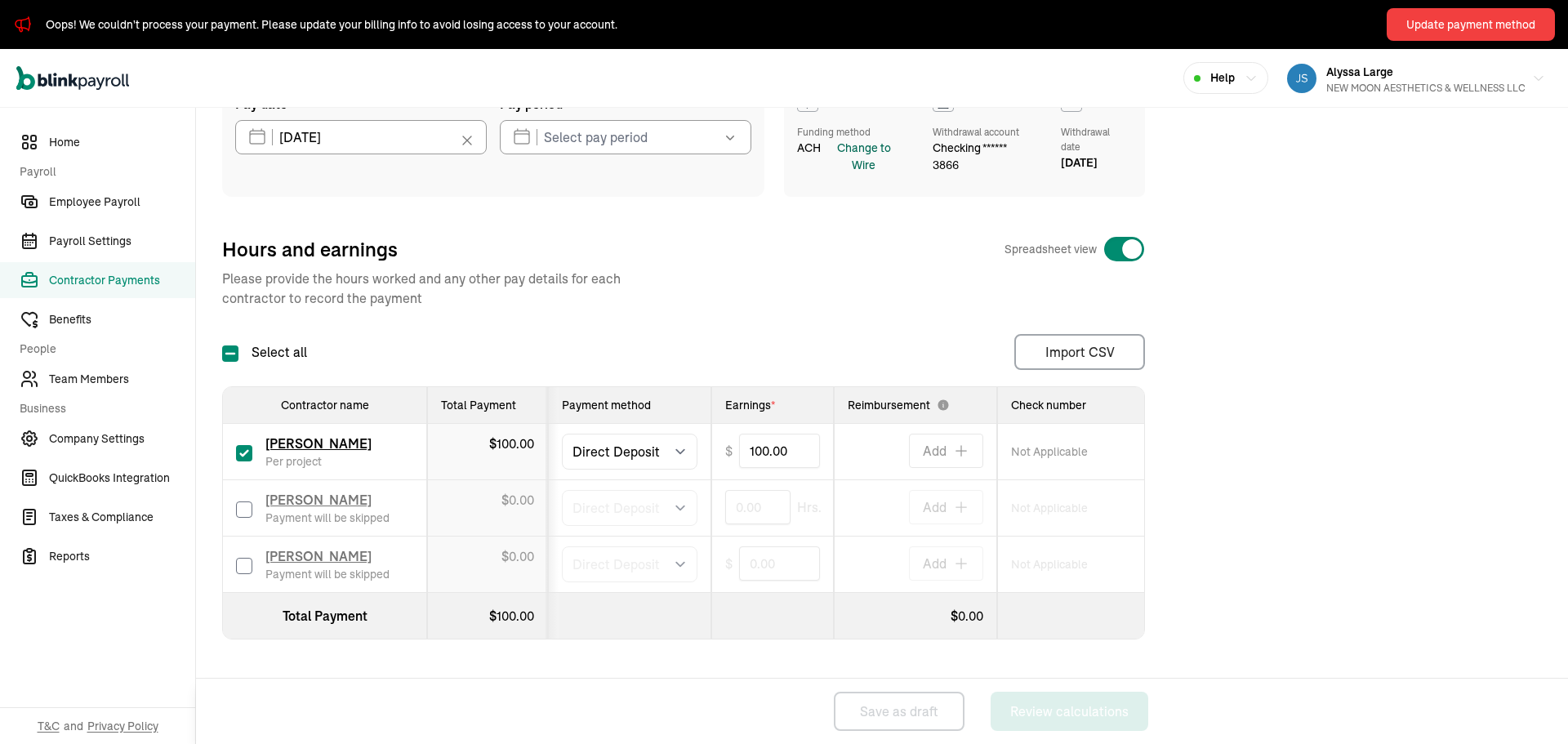
click at [865, 160] on div "Change to Wire" at bounding box center [864, 157] width 79 height 35
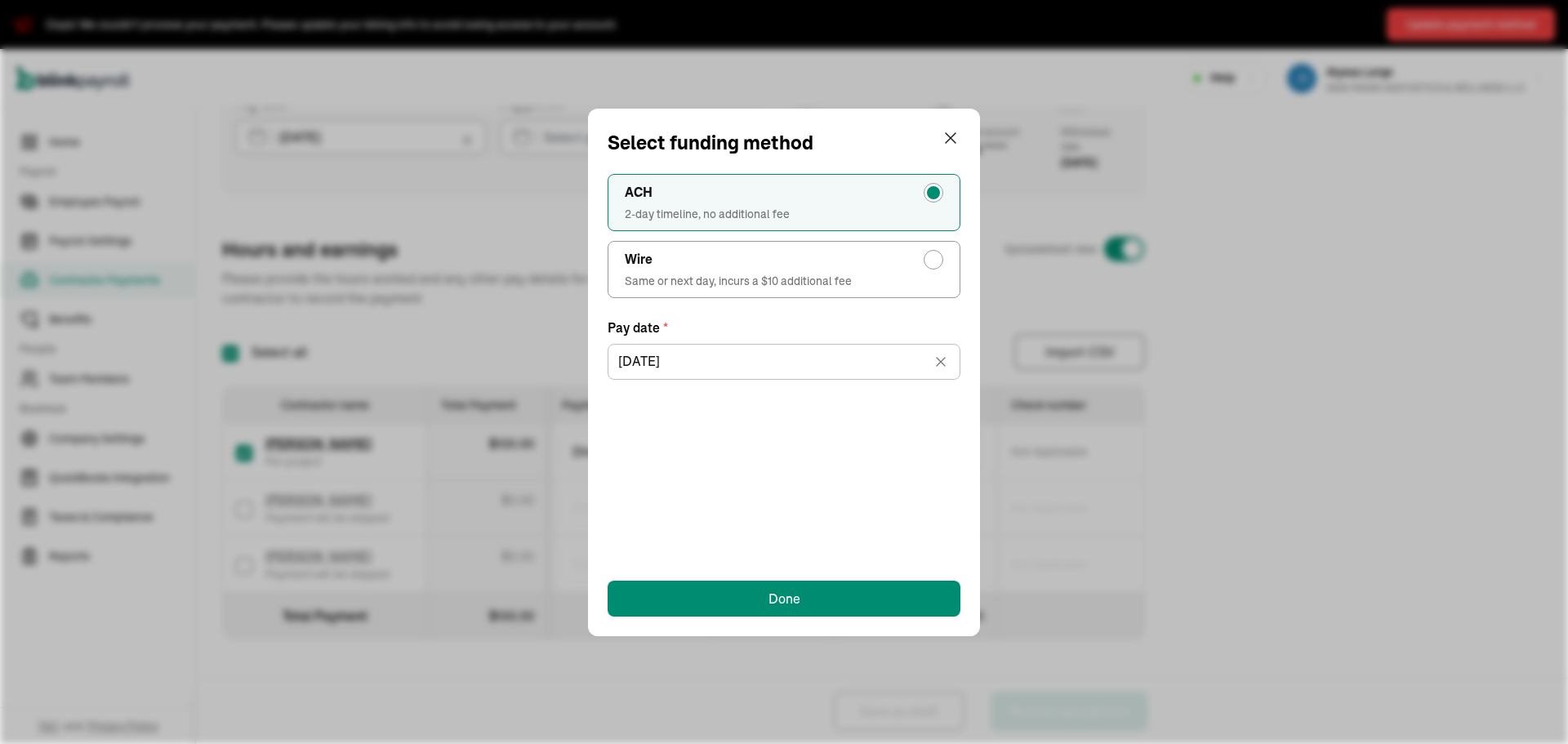
click at [925, 262] on div "radio-group" at bounding box center [934, 260] width 20 height 20
click at [931, 262] on input "Wire Same or next day, incurs a $10 additional fee" at bounding box center [937, 256] width 13 height 13
radio input "true"
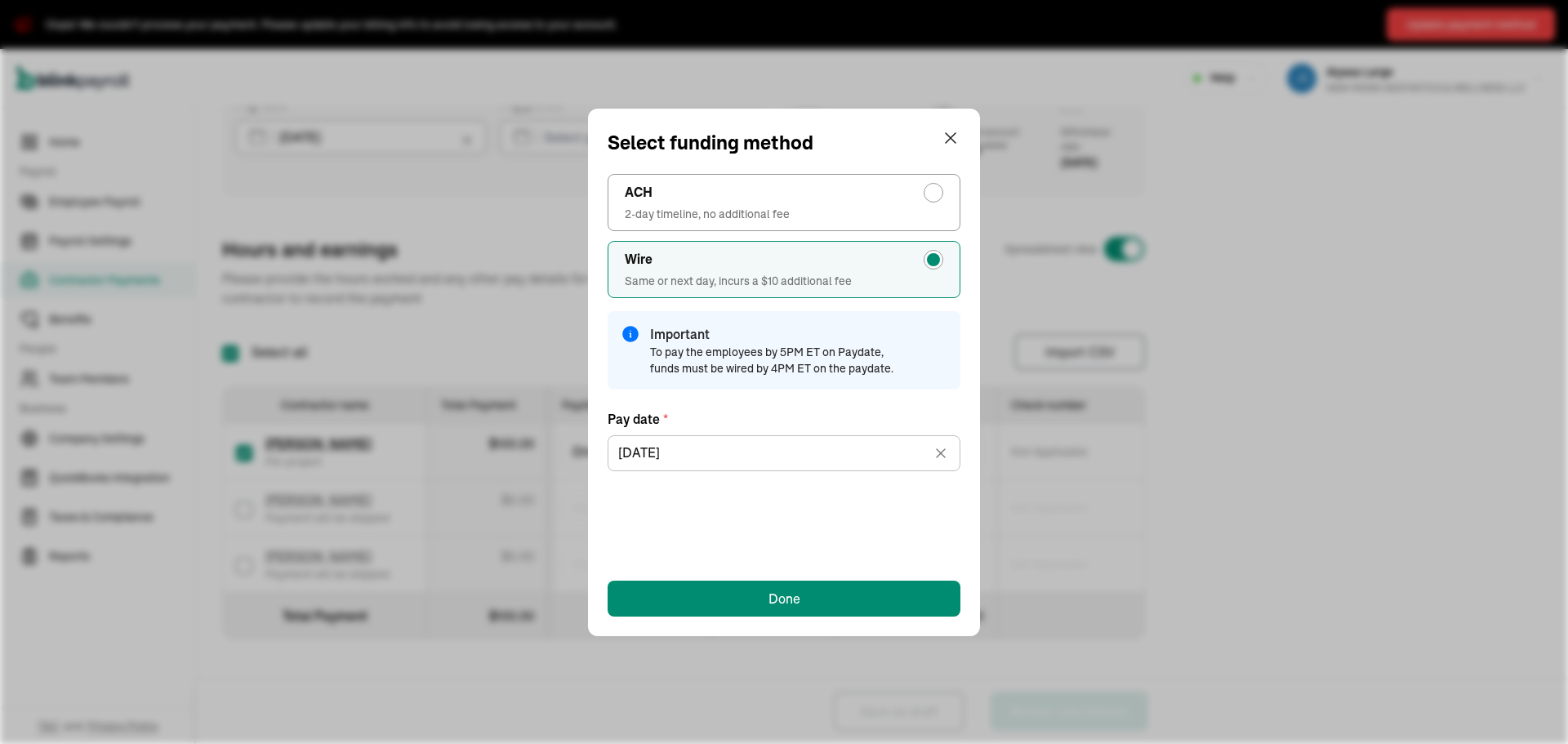
click at [858, 366] on span "To pay the employees by 5PM ET on Paydate, funds must be wired by 4PM ET on the…" at bounding box center [781, 360] width 262 height 33
click at [798, 601] on div "Done" at bounding box center [784, 599] width 32 height 20
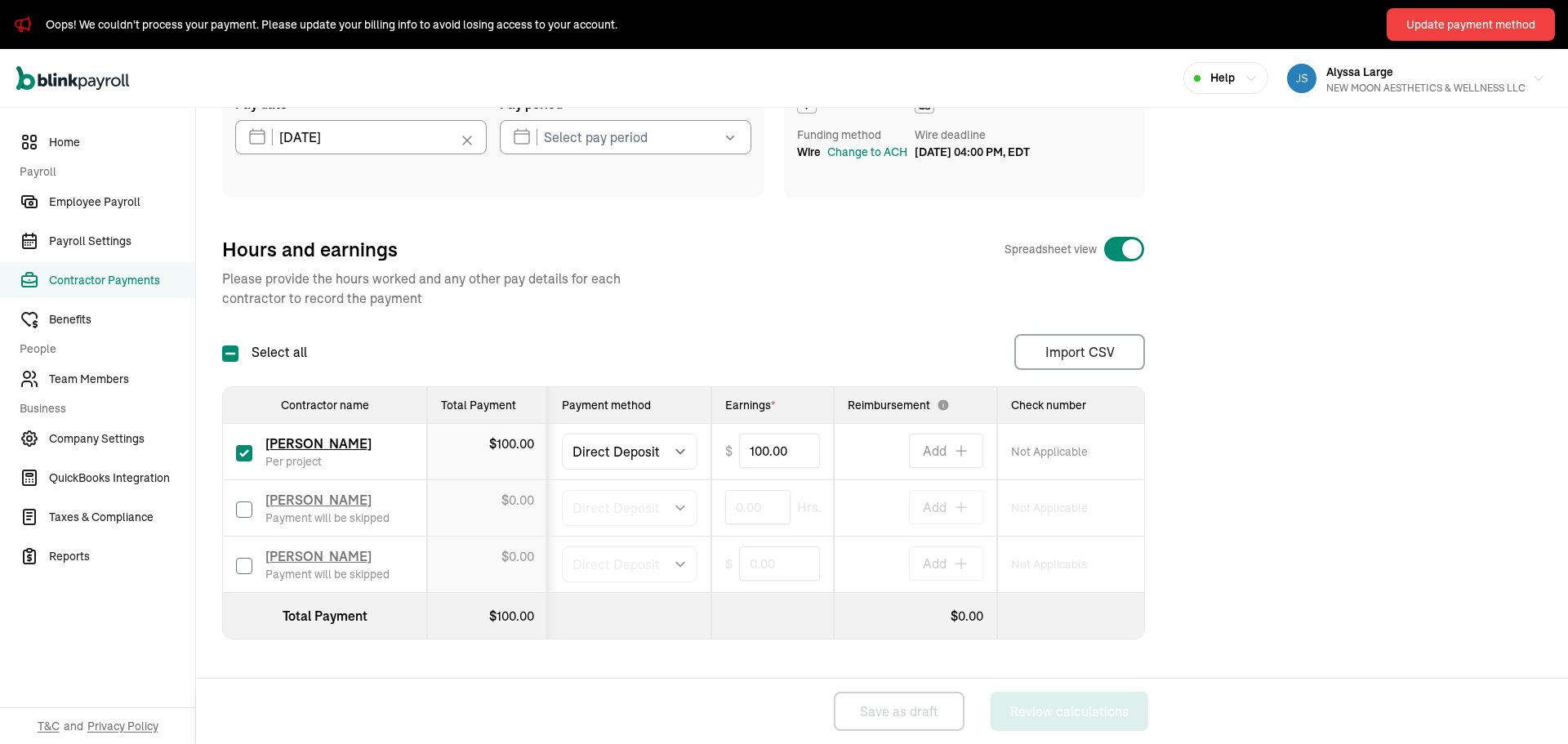
click at [907, 189] on div "Funding method Wire Change to ACH Wire deadline [DATE] 04:00 PM, EDT" at bounding box center [964, 139] width 361 height 116
click at [874, 161] on div "Change to ACH" at bounding box center [867, 152] width 80 height 17
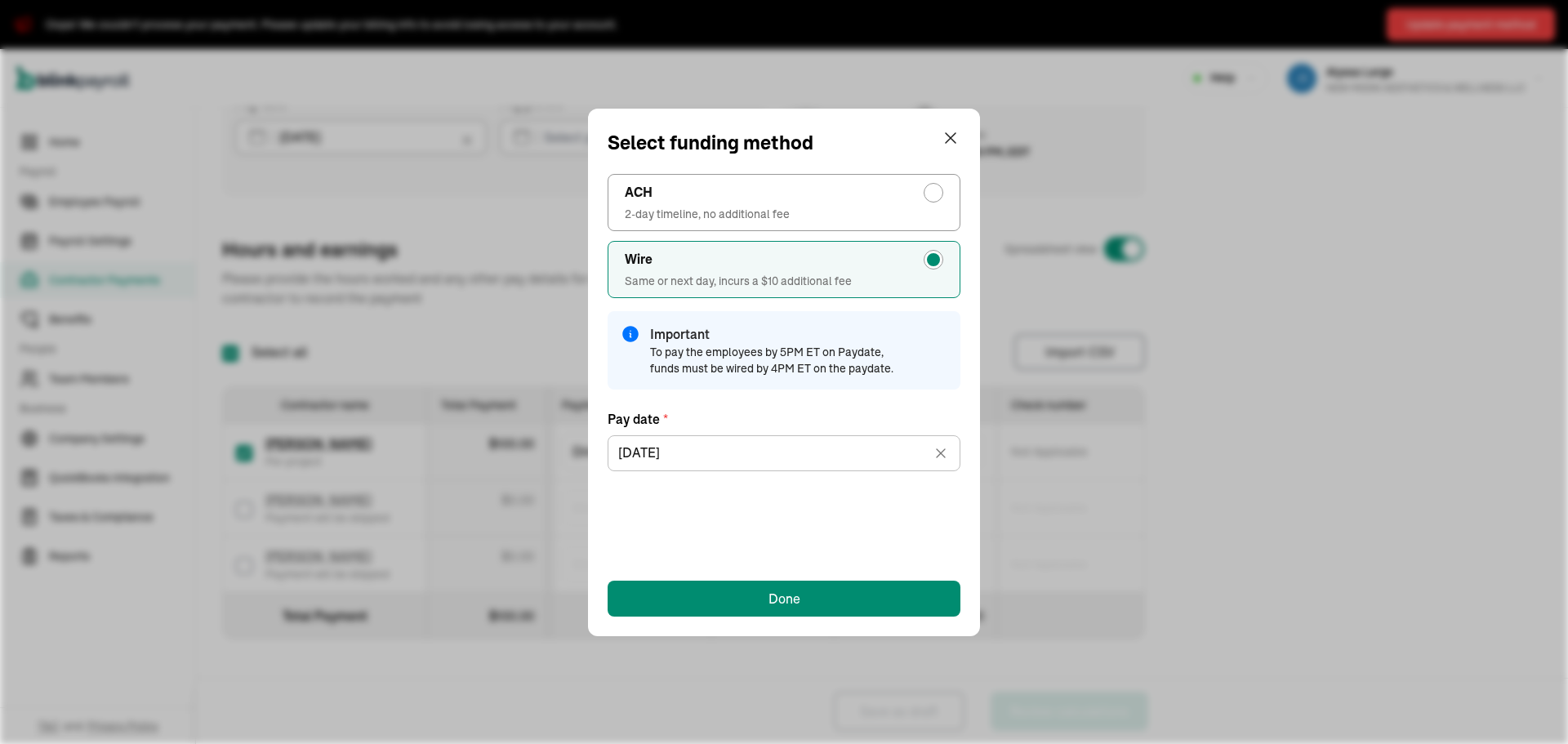
click at [938, 199] on div "radio-group" at bounding box center [934, 193] width 20 height 20
click at [938, 196] on input "ACH 2-day timeline, no additional fee" at bounding box center [937, 188] width 13 height 13
radio input "true"
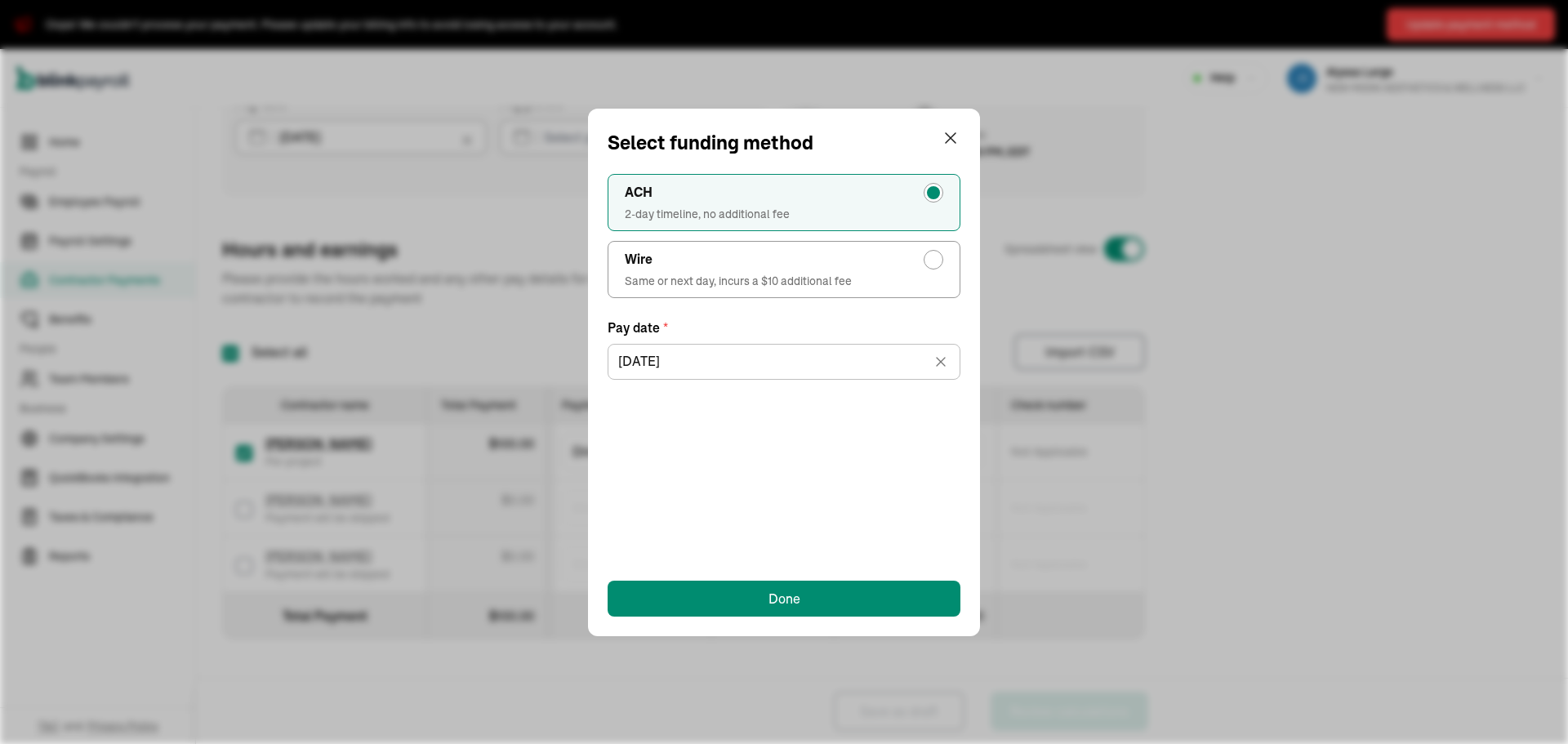
click at [876, 474] on div "ACH 2-day timeline, no additional fee Wire Same or next day, incurs a $10 addit…" at bounding box center [784, 359] width 353 height 404
click at [1414, 514] on div "Select funding method ACH 2-day timeline, no additional fee Wire Same or next d…" at bounding box center [784, 372] width 1568 height 744
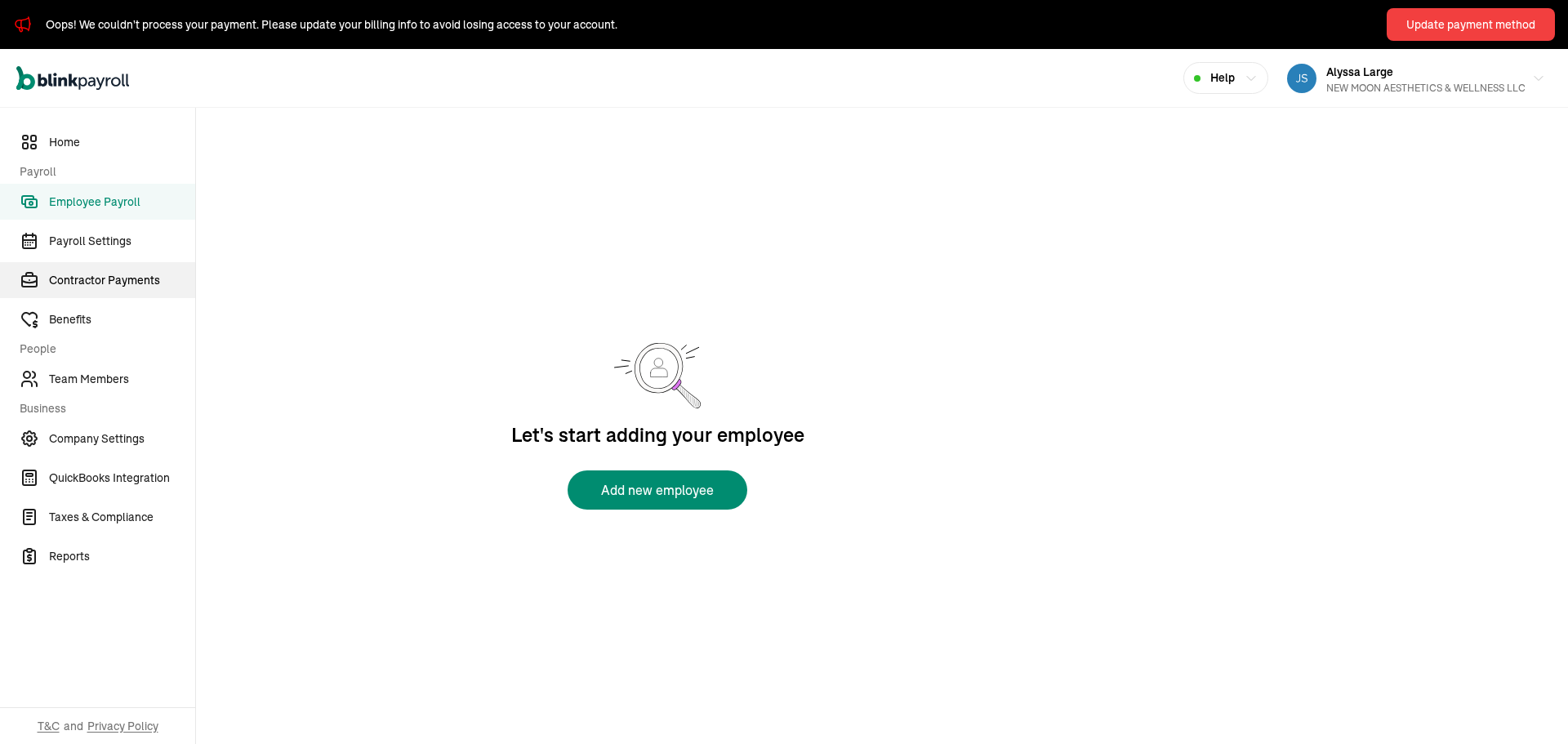
click at [101, 270] on link "Contractor Payments" at bounding box center [97, 280] width 195 height 36
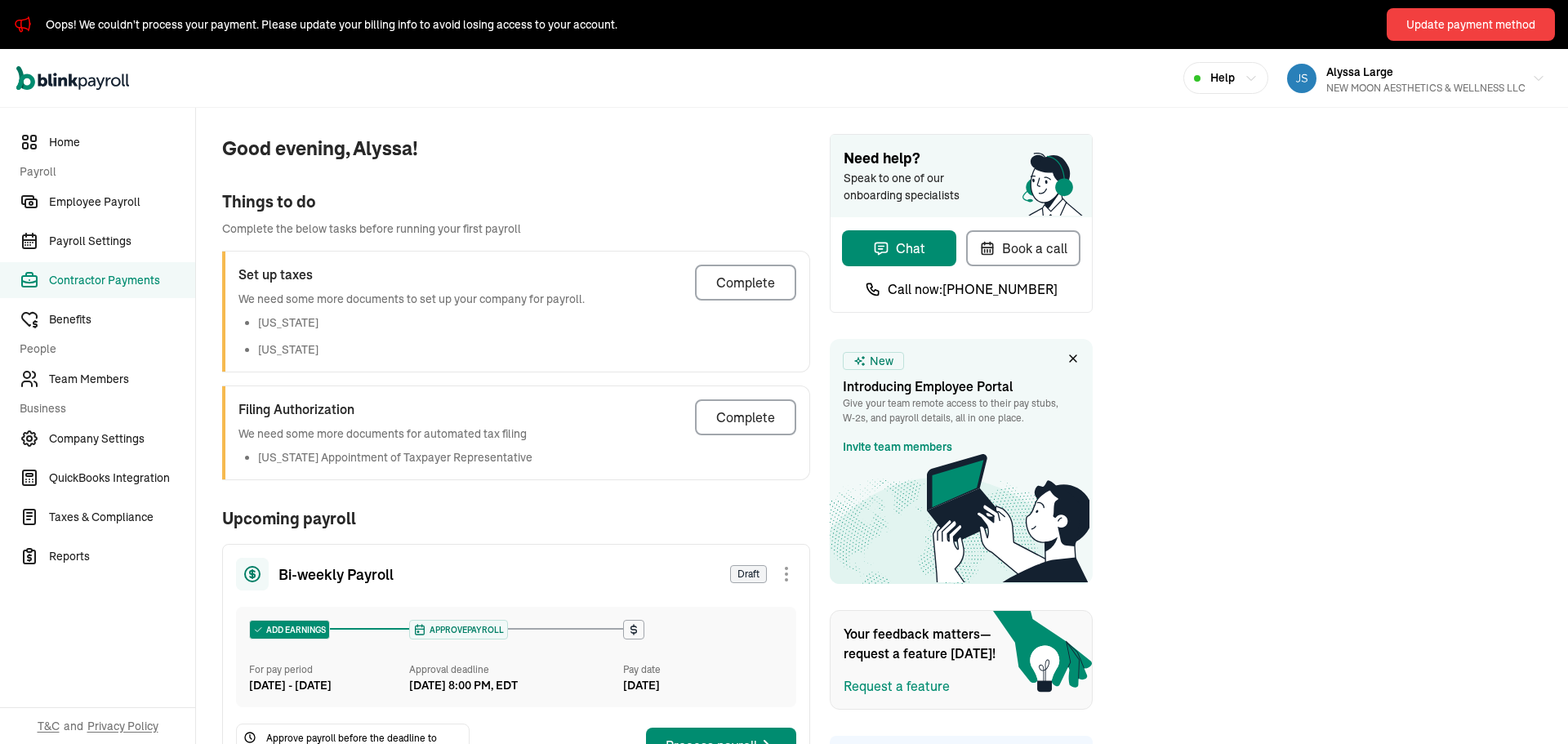
select select "direct_deposit"
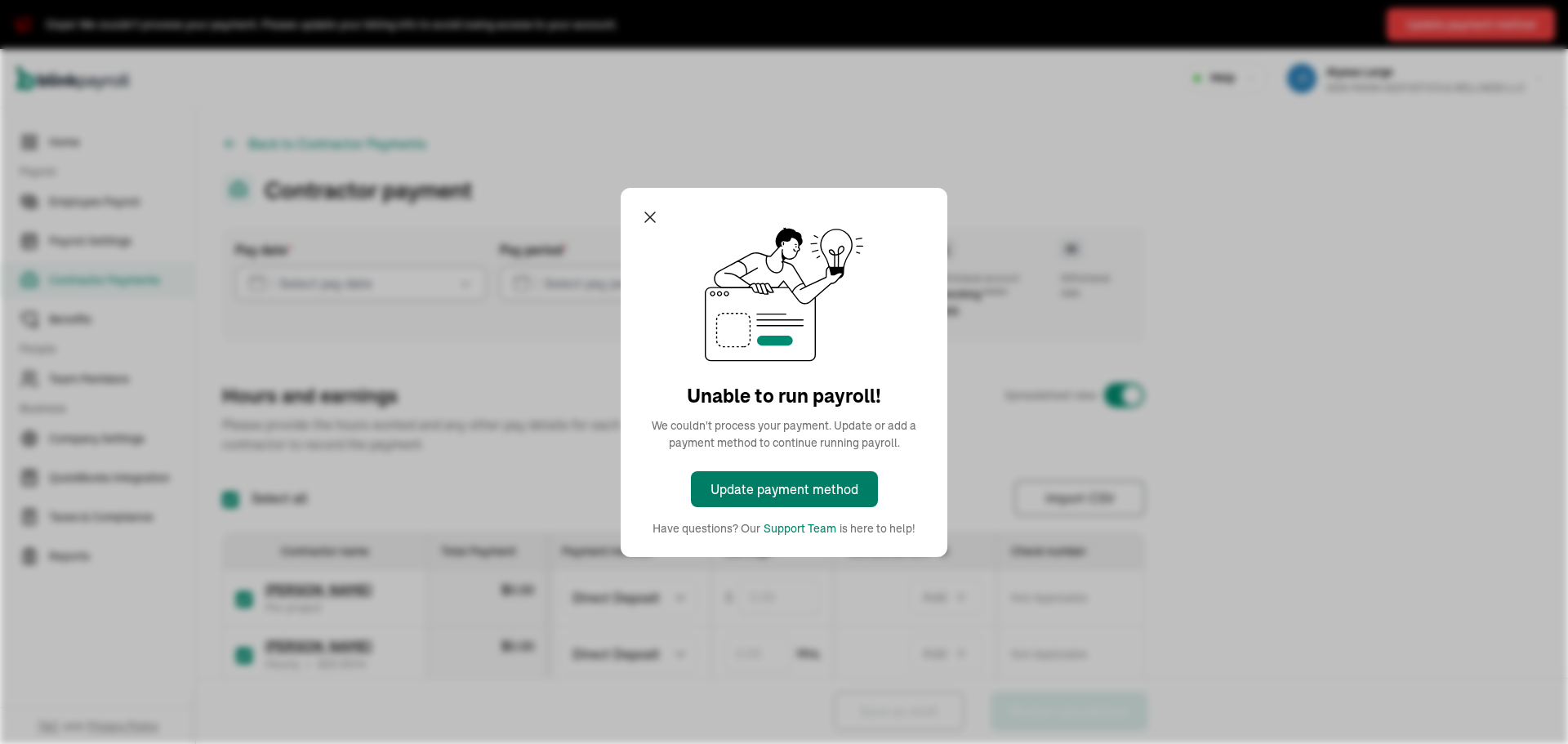
click at [752, 489] on div "Update payment method" at bounding box center [784, 489] width 148 height 20
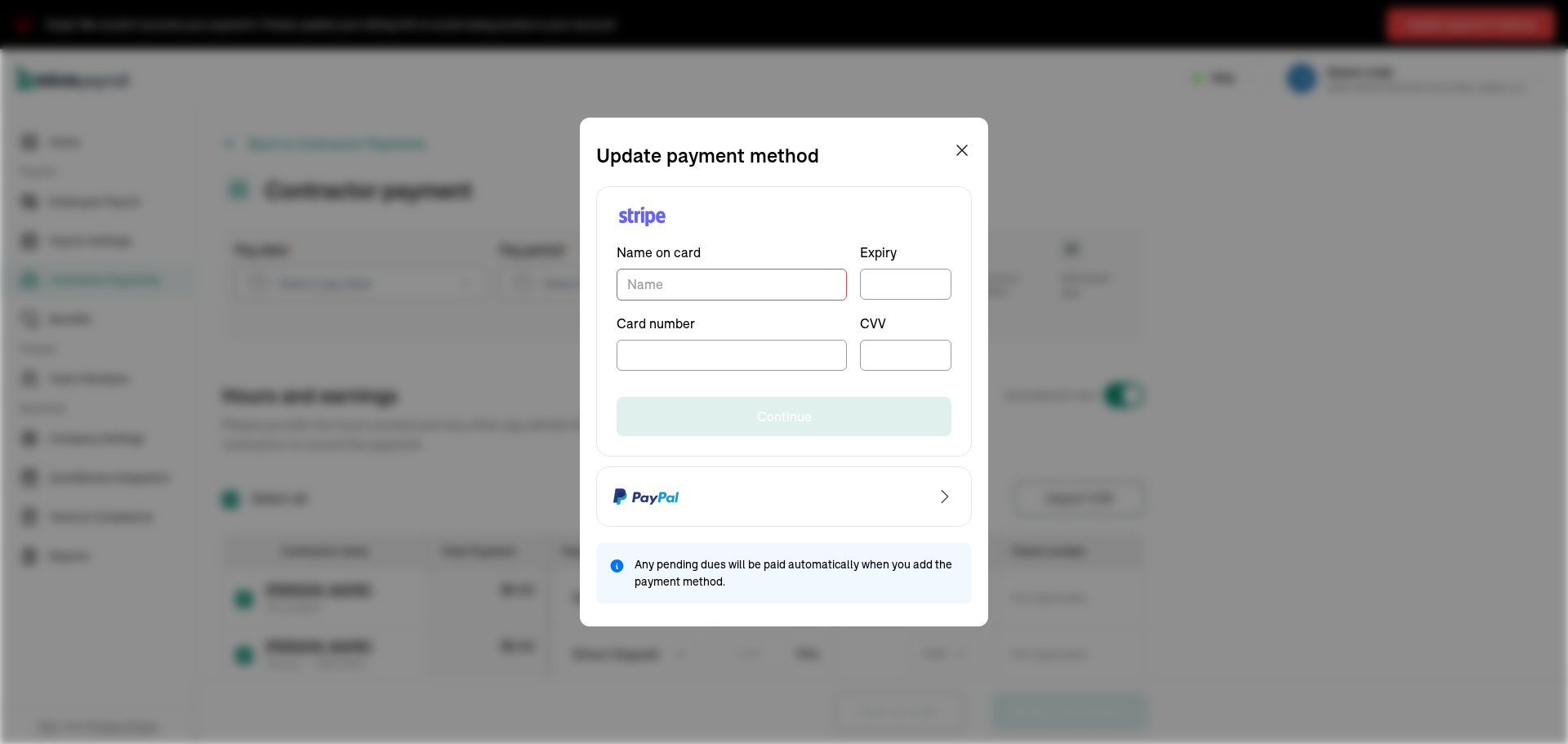
click at [680, 288] on input "TextInput" at bounding box center [731, 285] width 230 height 32
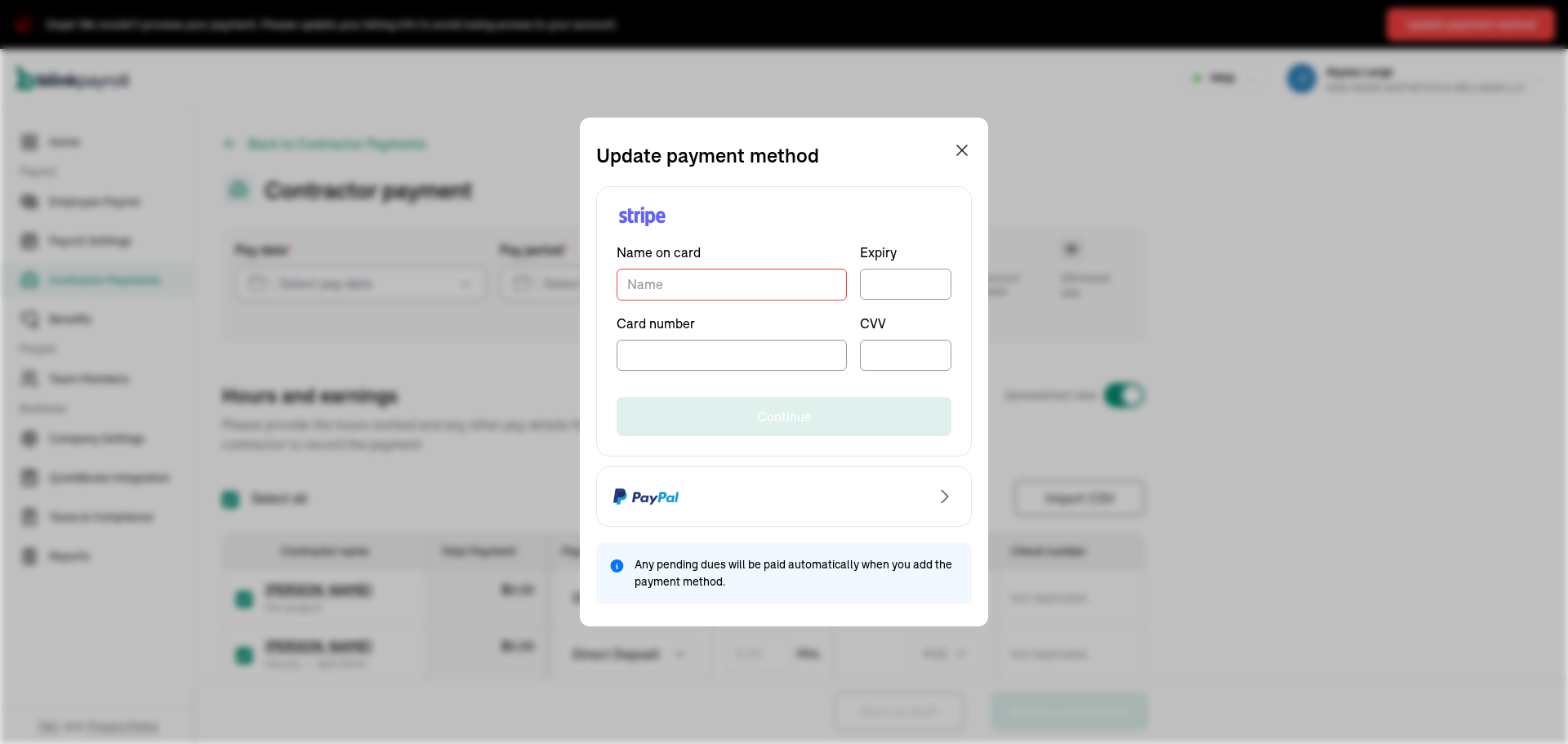
click at [1461, 550] on div "Update payment method Name on card Expiry Card number CVV Continue Any pending …" at bounding box center [784, 372] width 1568 height 744
click at [1439, 471] on div "Update payment method Name on card Expiry Card number CVV Continue Any pending …" at bounding box center [784, 372] width 1568 height 744
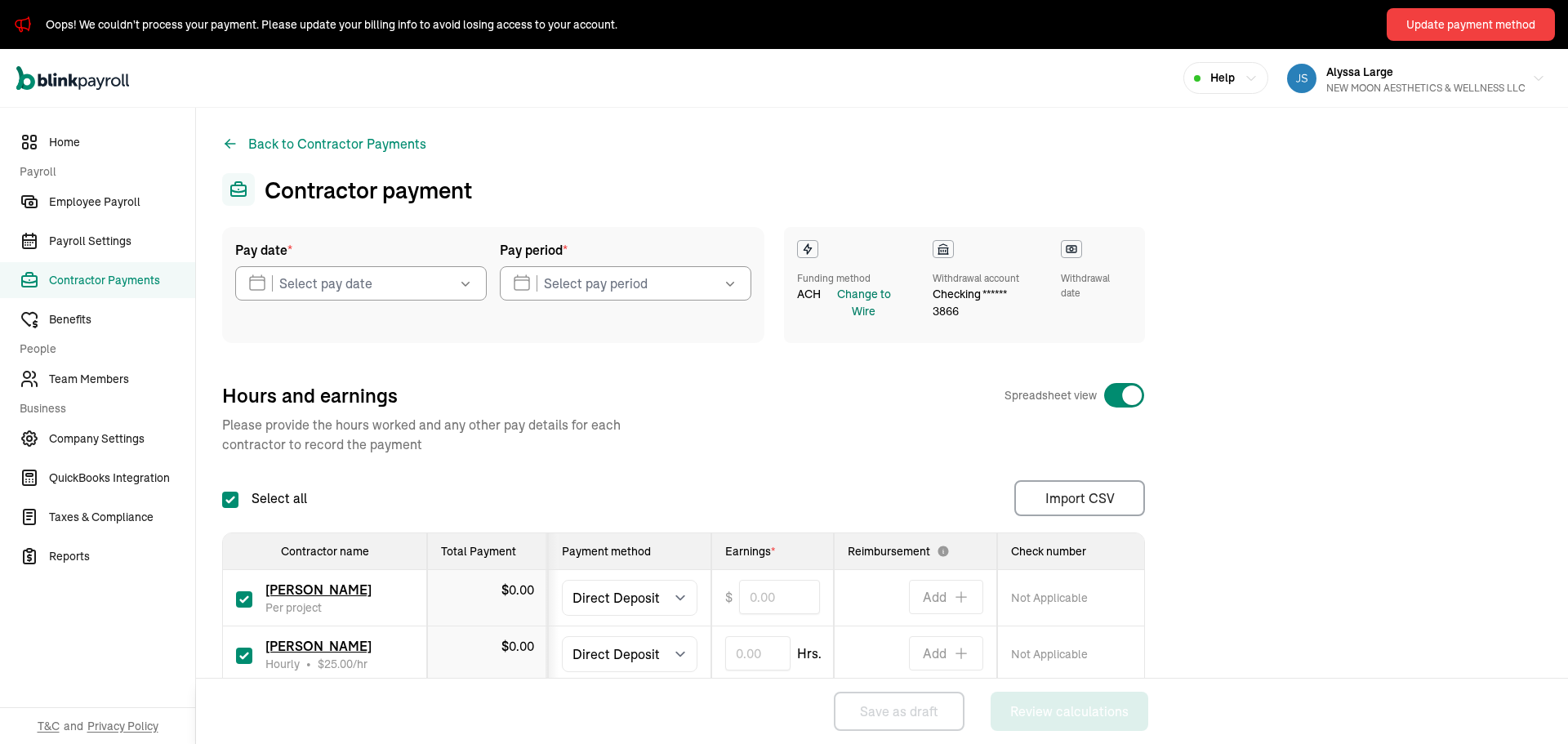
click at [870, 308] on div "Change to Wire" at bounding box center [864, 303] width 79 height 35
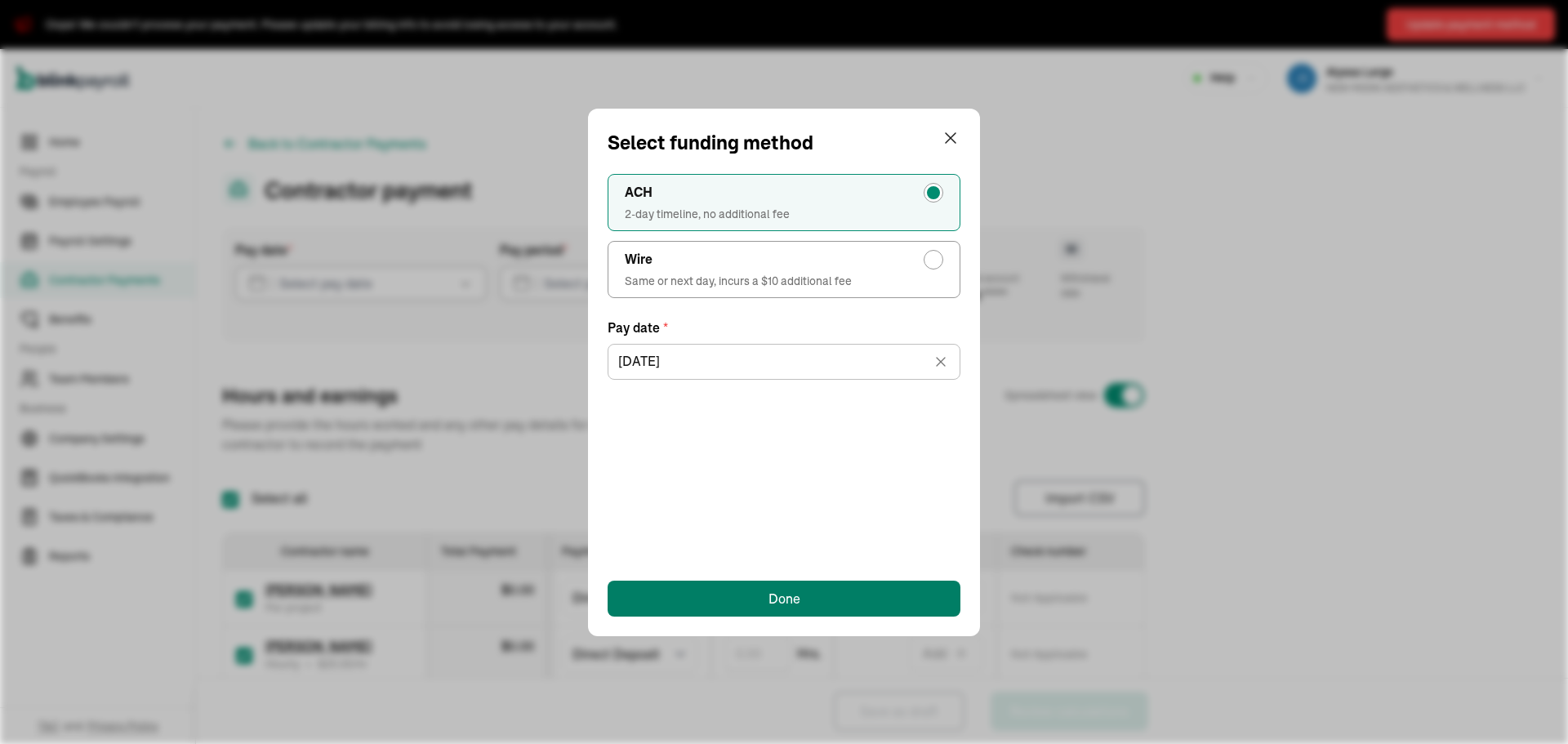
click at [814, 590] on button "Done" at bounding box center [784, 599] width 353 height 36
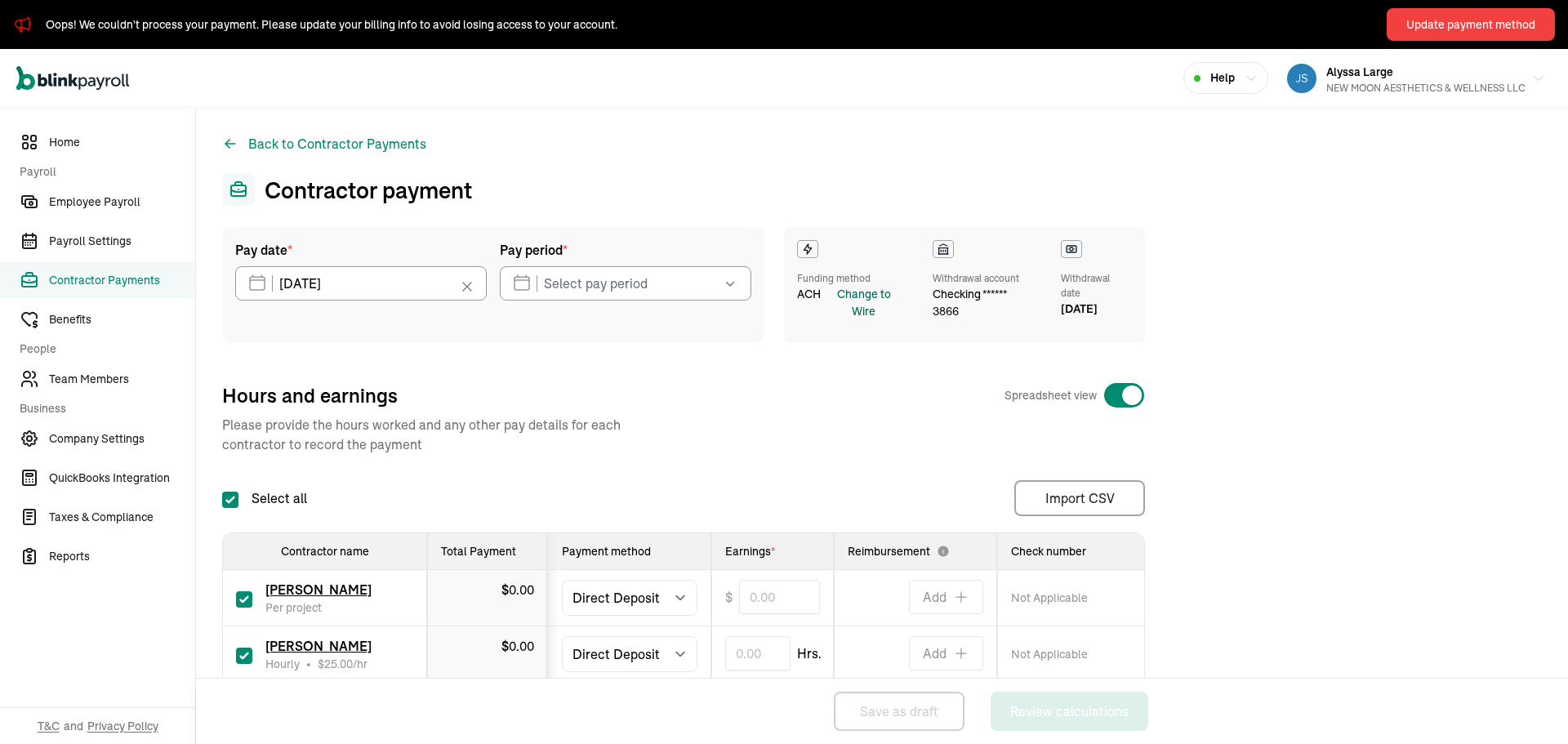
click at [864, 316] on div "Change to Wire" at bounding box center [864, 303] width 79 height 35
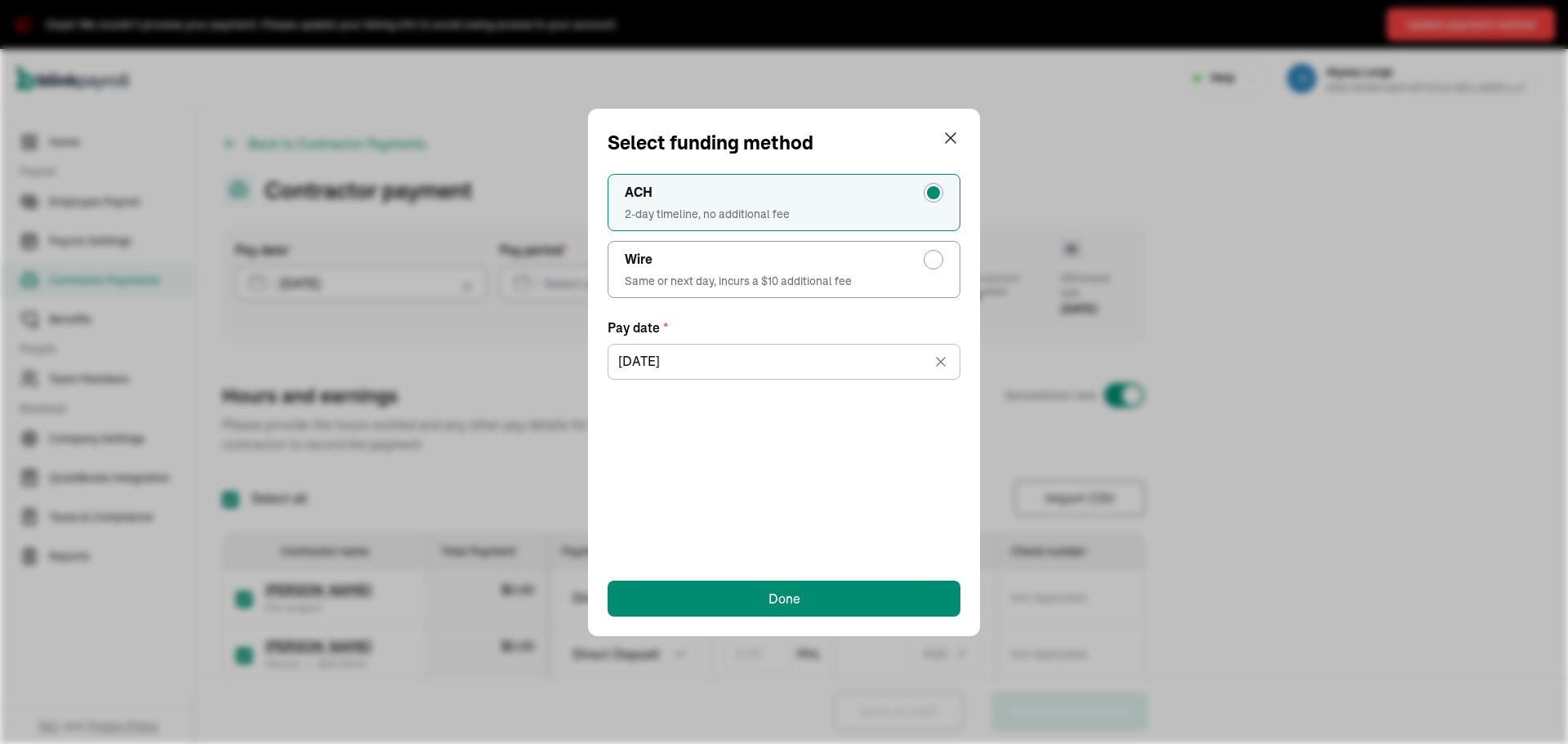
click at [770, 206] on span "2-day timeline, no additional fee" at bounding box center [784, 214] width 318 height 16
click at [931, 196] on input "ACH 2-day timeline, no additional fee" at bounding box center [937, 188] width 13 height 13
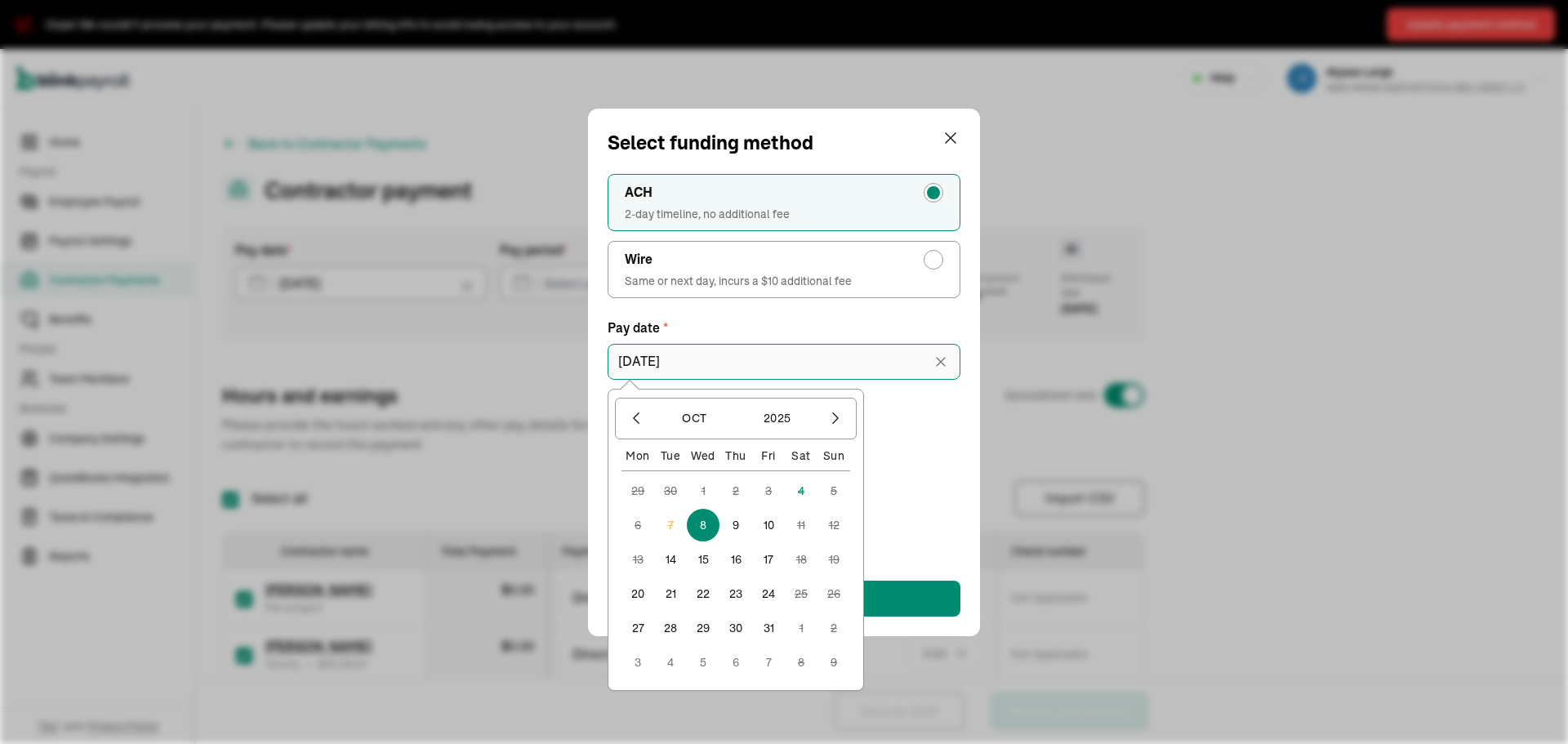
click at [743, 352] on input "[DATE]" at bounding box center [784, 362] width 353 height 36
click at [794, 342] on div "[DATE]" at bounding box center [784, 358] width 353 height 43
click at [934, 596] on button "Done" at bounding box center [784, 599] width 353 height 36
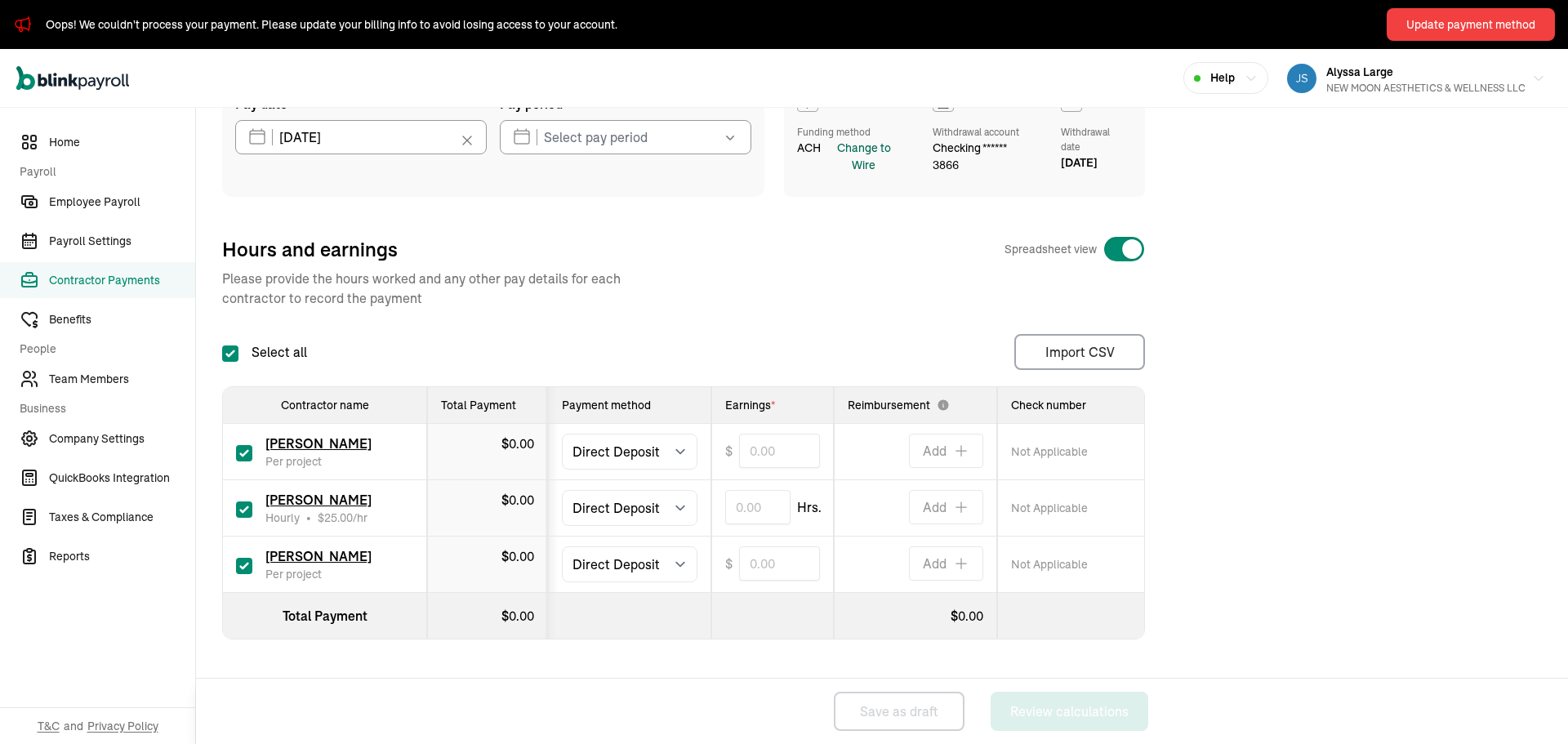
click at [231, 354] on input "Select all" at bounding box center [230, 354] width 16 height 16
checkbox input "false"
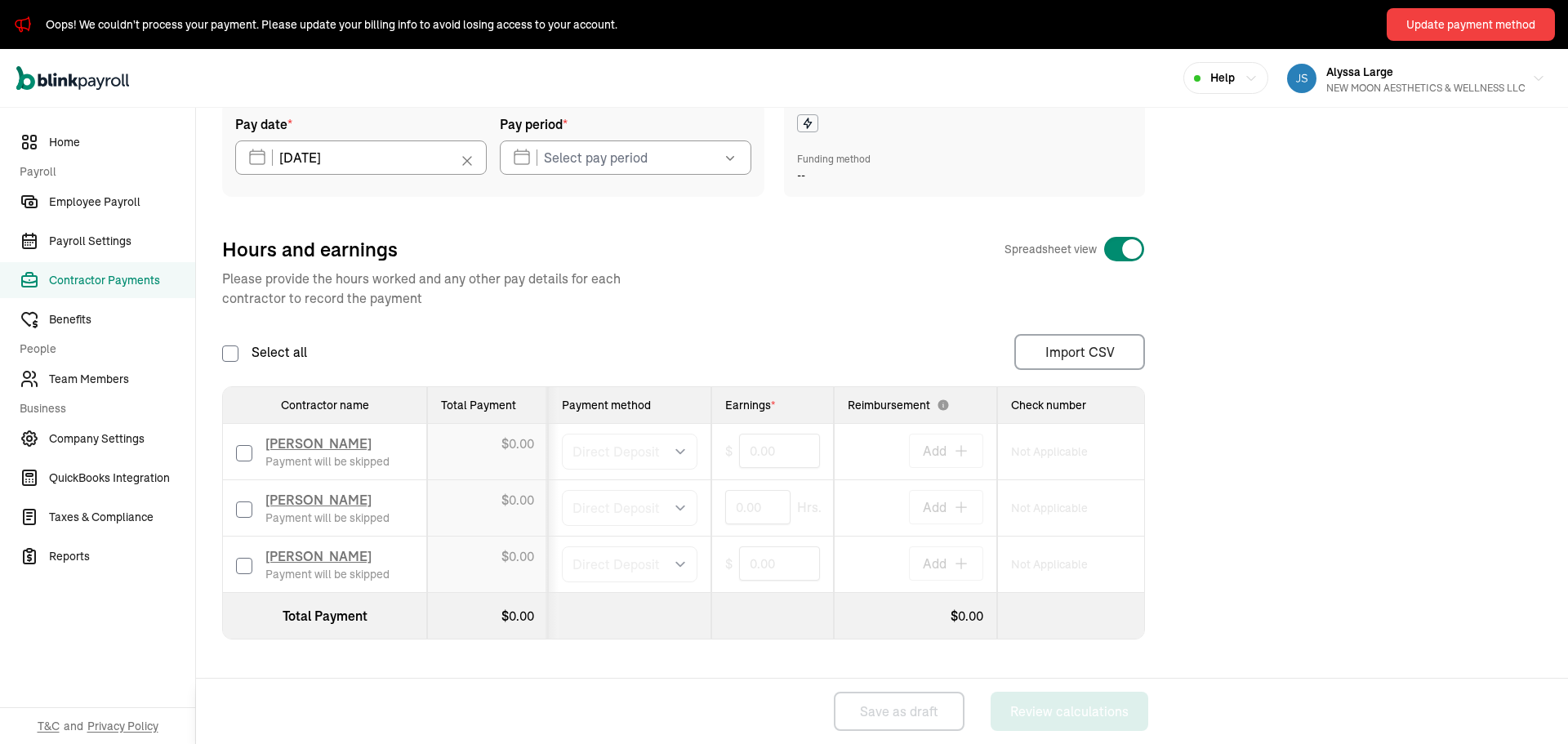
drag, startPoint x: 251, startPoint y: 446, endPoint x: 428, endPoint y: 468, distance: 178.4
click at [252, 446] on label at bounding box center [245, 452] width 16 height 20
click at [252, 446] on input "checkbox" at bounding box center [245, 454] width 16 height 16
checkbox input "true"
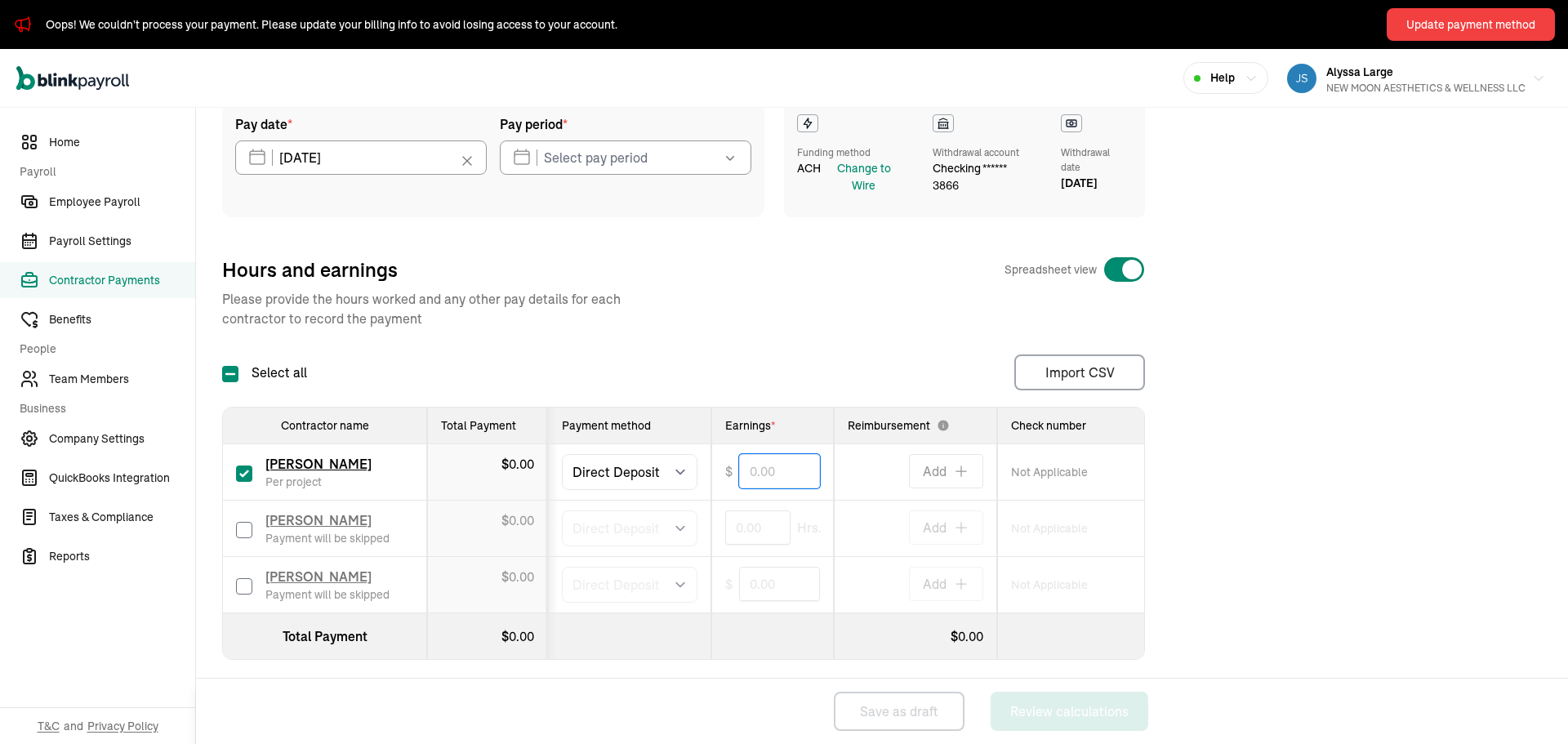
click at [745, 471] on input "text" at bounding box center [779, 472] width 81 height 35
type input "100.00"
click at [799, 670] on div "Pay date * [DATE] [DATE] Mon Tue Wed Thu Fri Sat Sun 29 30 1 2 3 4 5 6 7 8 9 10…" at bounding box center [882, 387] width 1320 height 572
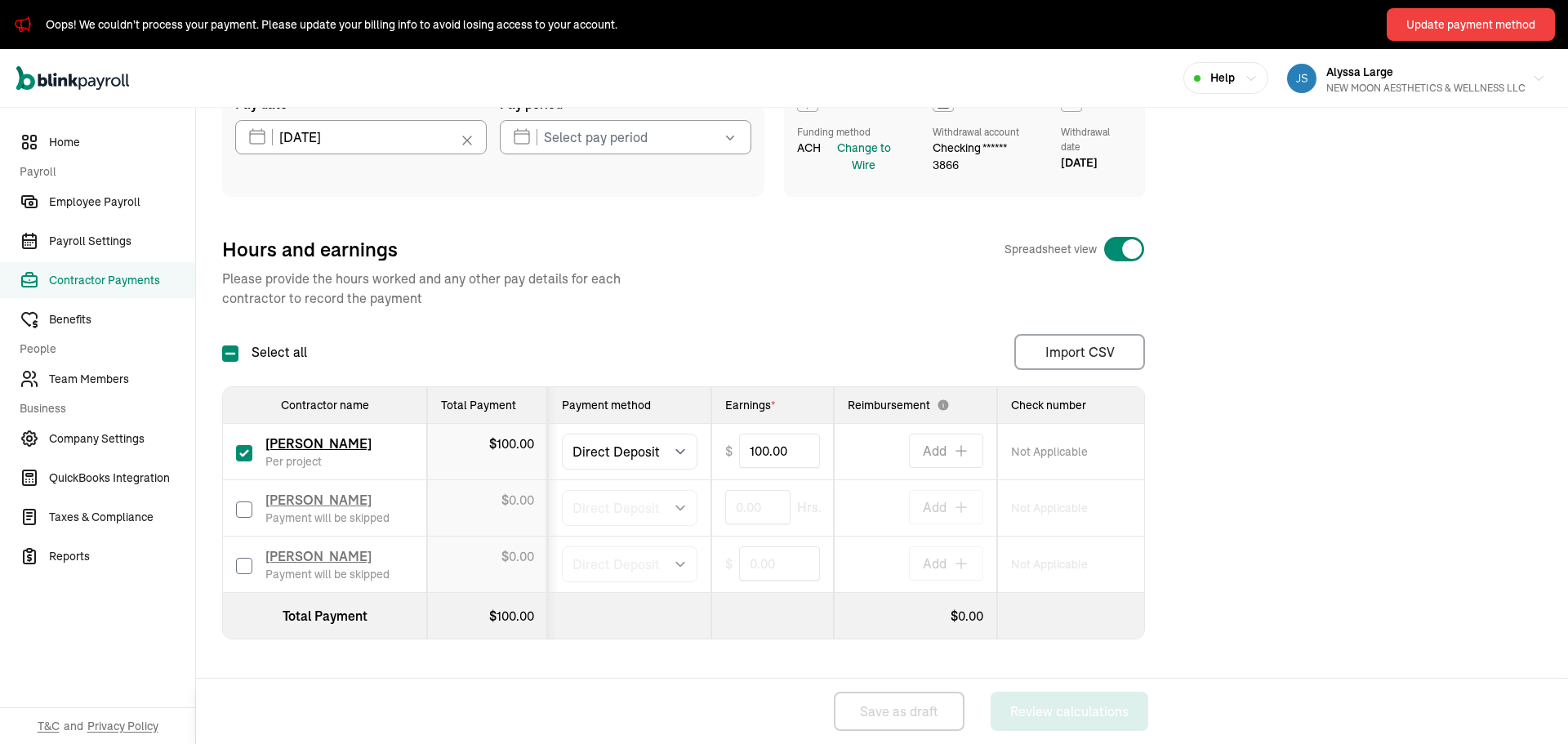
click at [865, 160] on div "Change to Wire" at bounding box center [864, 157] width 79 height 35
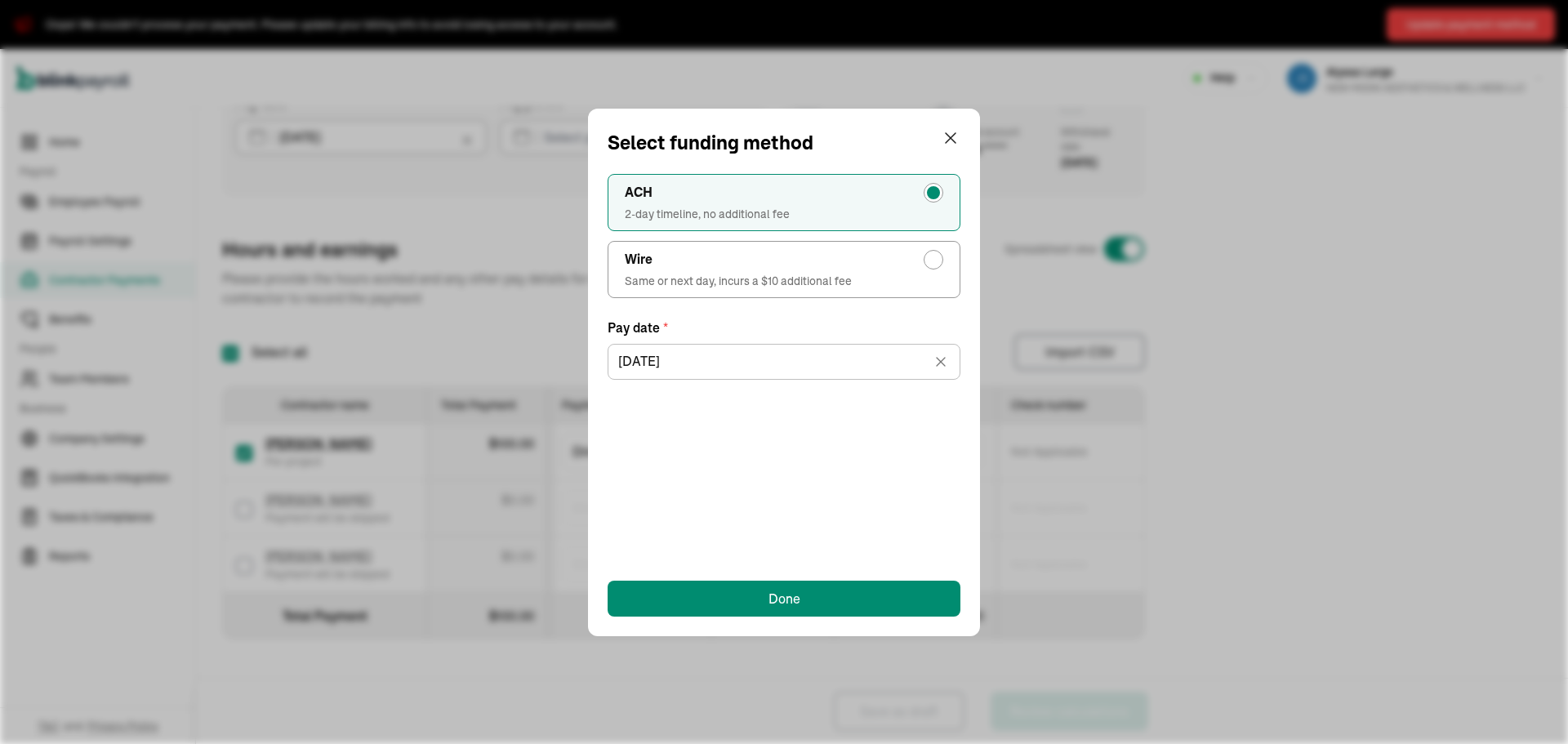
click at [925, 262] on div "radio-group" at bounding box center [934, 260] width 20 height 20
click at [931, 262] on input "Wire Same or next day, incurs a $10 additional fee" at bounding box center [937, 256] width 13 height 13
radio input "true"
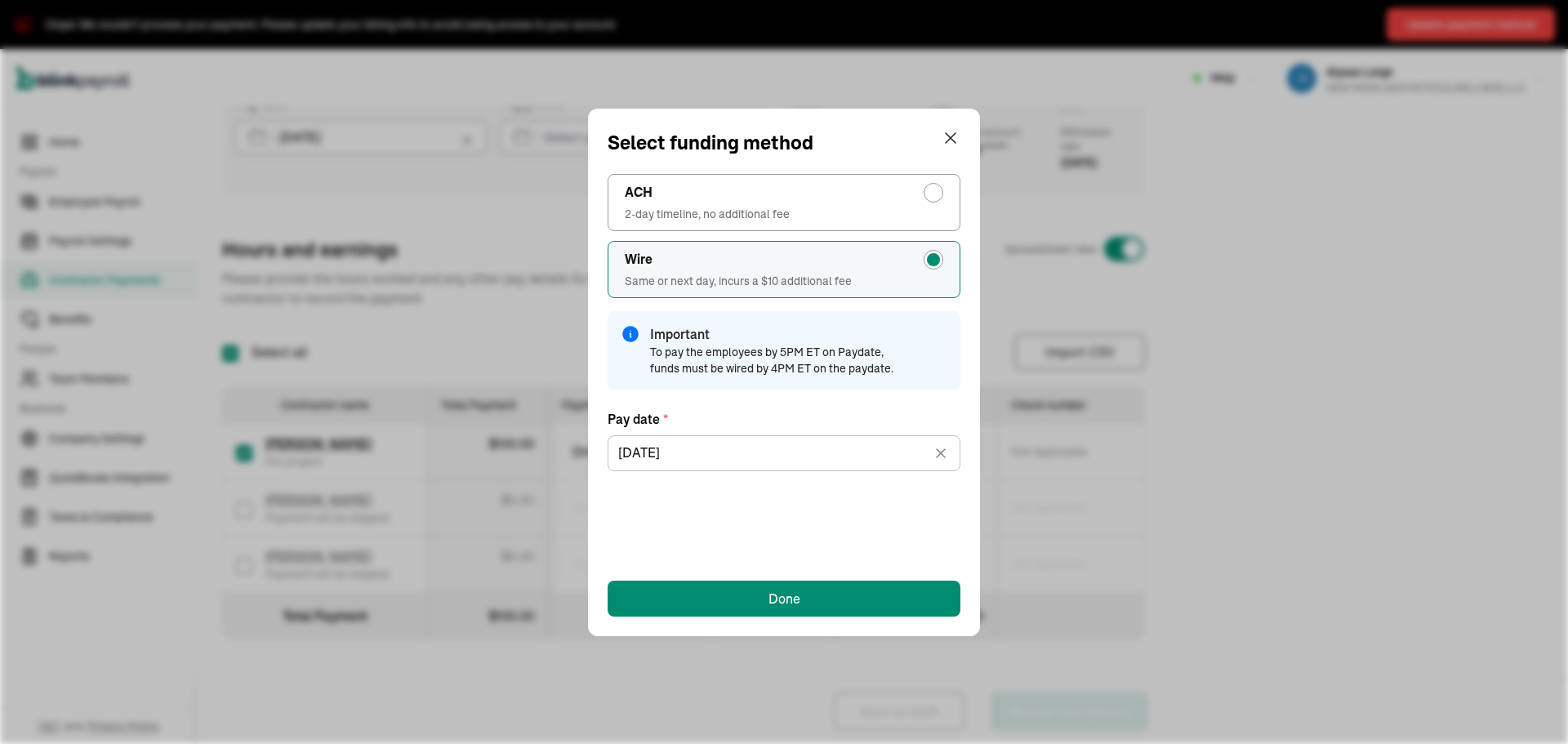
click at [858, 366] on span "To pay the employees by 5PM ET on Paydate, funds must be wired by 4PM ET on the…" at bounding box center [781, 360] width 262 height 33
click at [798, 601] on div "Done" at bounding box center [784, 599] width 32 height 20
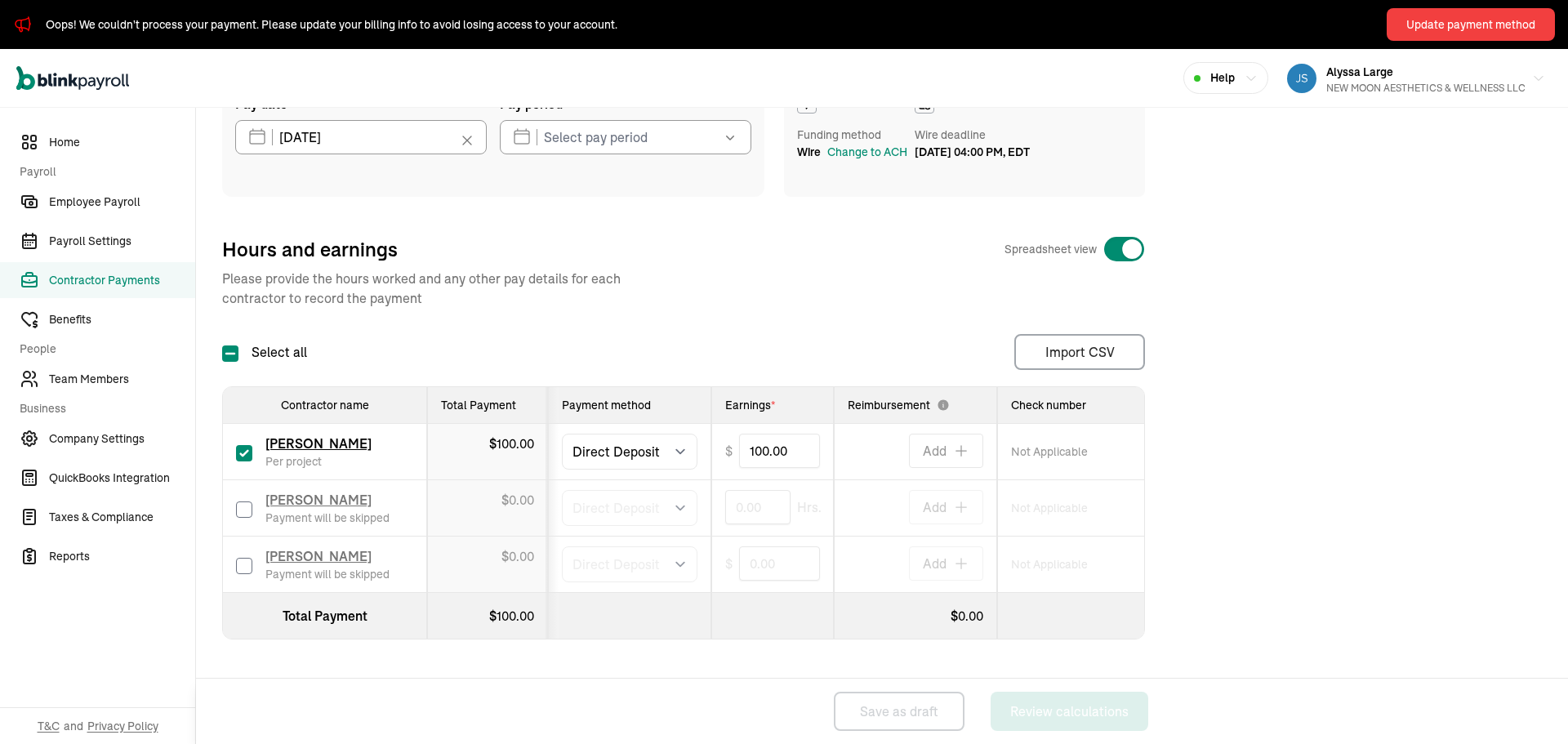
click at [907, 189] on div "Funding method Wire Change to ACH Wire deadline [DATE] 04:00 PM, EDT" at bounding box center [964, 139] width 361 height 116
click at [874, 161] on div "Change to ACH" at bounding box center [867, 152] width 80 height 17
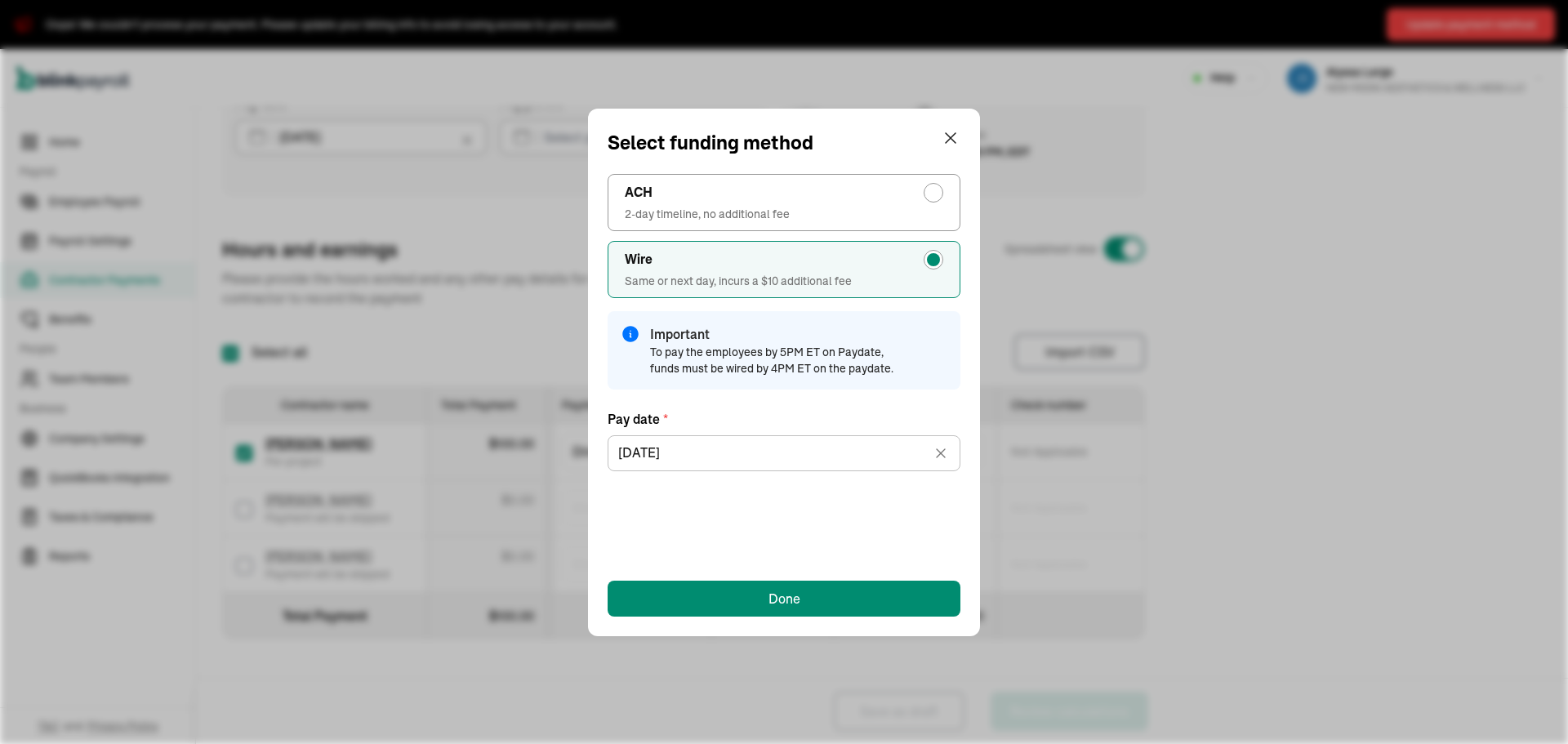
click at [938, 199] on div "radio-group" at bounding box center [934, 193] width 20 height 20
click at [938, 196] on input "ACH 2-day timeline, no additional fee" at bounding box center [937, 188] width 13 height 13
radio input "true"
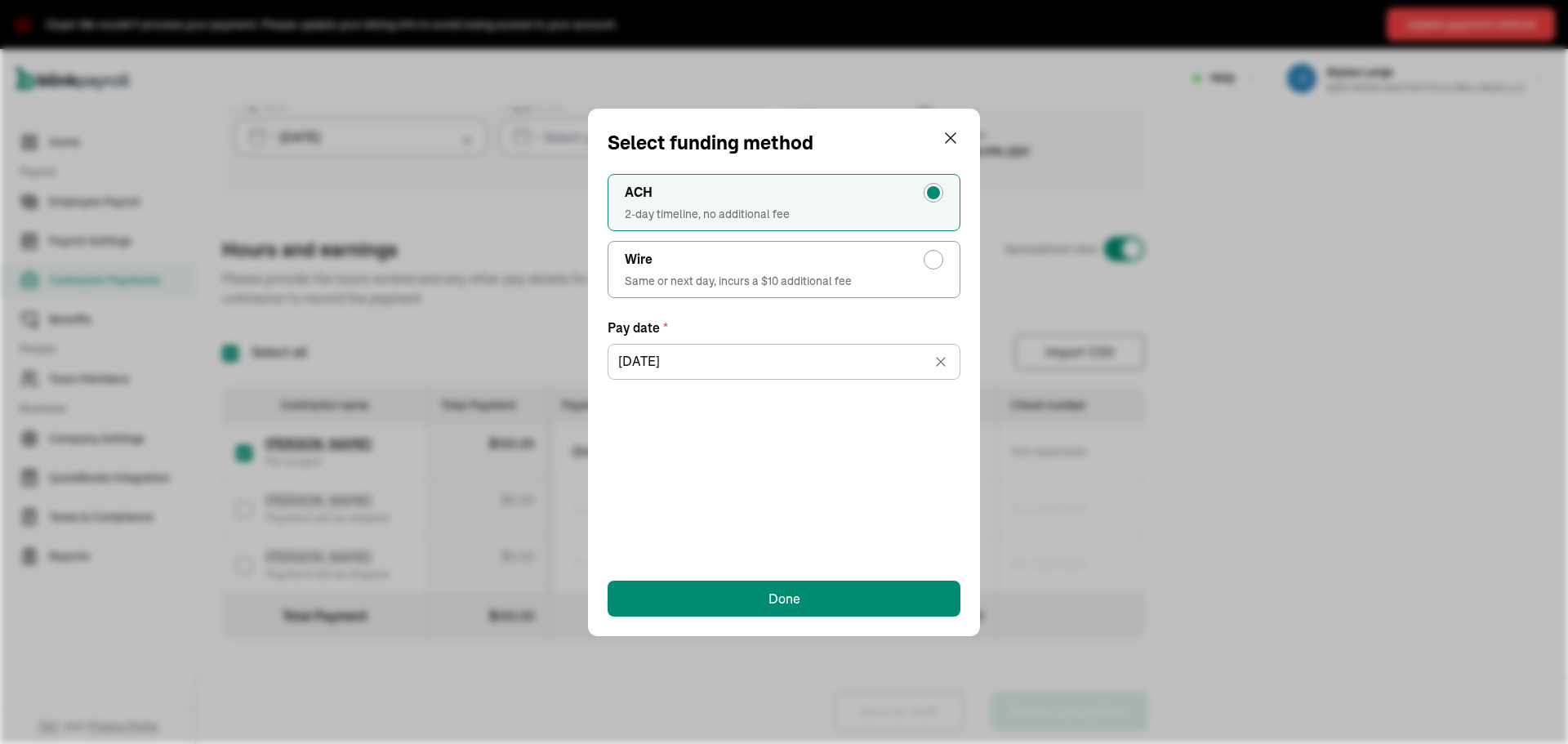
click at [876, 474] on div "ACH 2-day timeline, no additional fee Wire Same or next day, incurs a $10 addit…" at bounding box center [784, 359] width 353 height 404
click at [1414, 514] on div "Select funding method ACH 2-day timeline, no additional fee Wire Same or next d…" at bounding box center [784, 372] width 1568 height 744
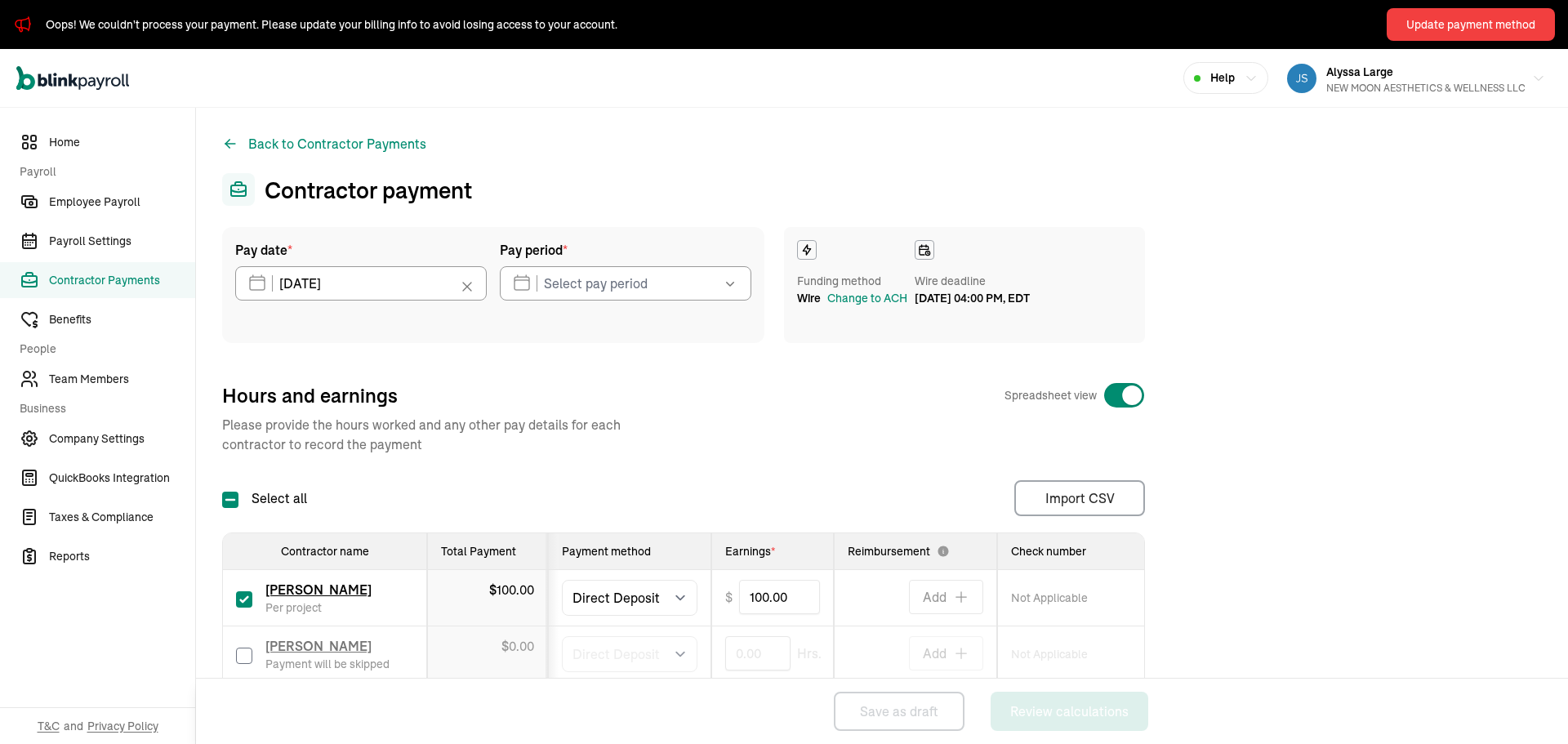
select select "direct_deposit"
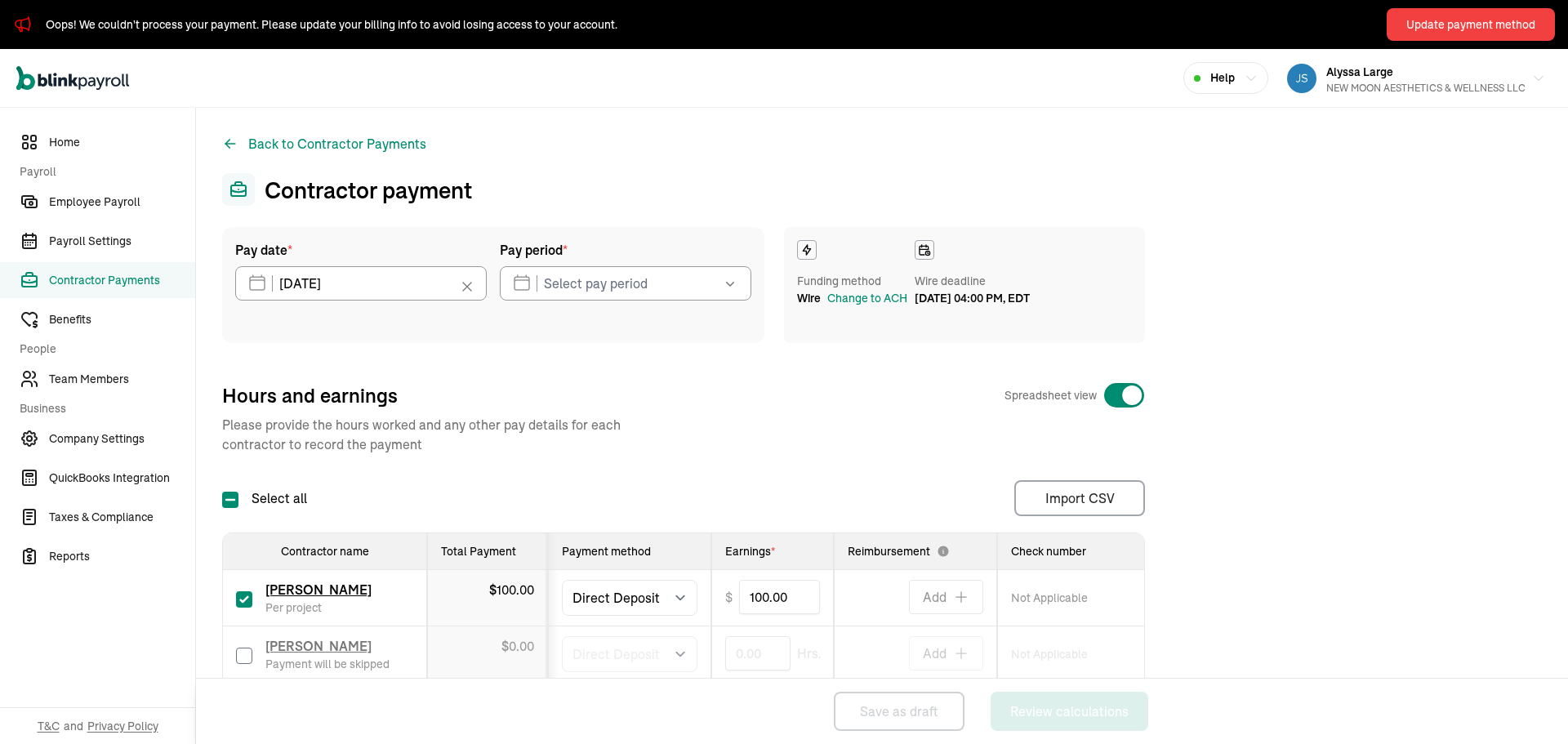
select select "direct_deposit"
